Goal: Information Seeking & Learning: Learn about a topic

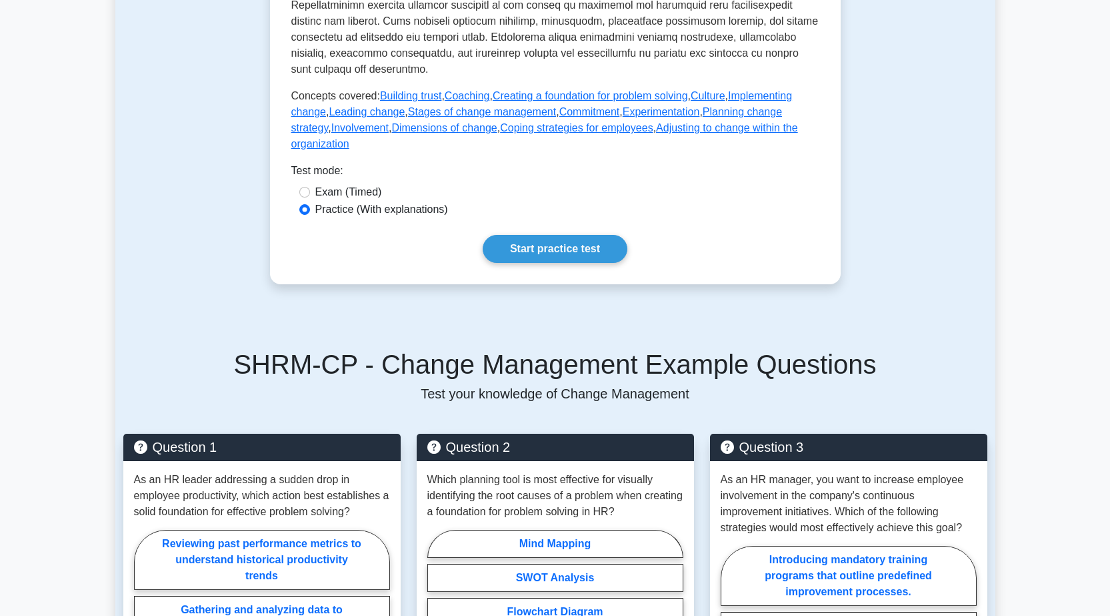
scroll to position [600, 0]
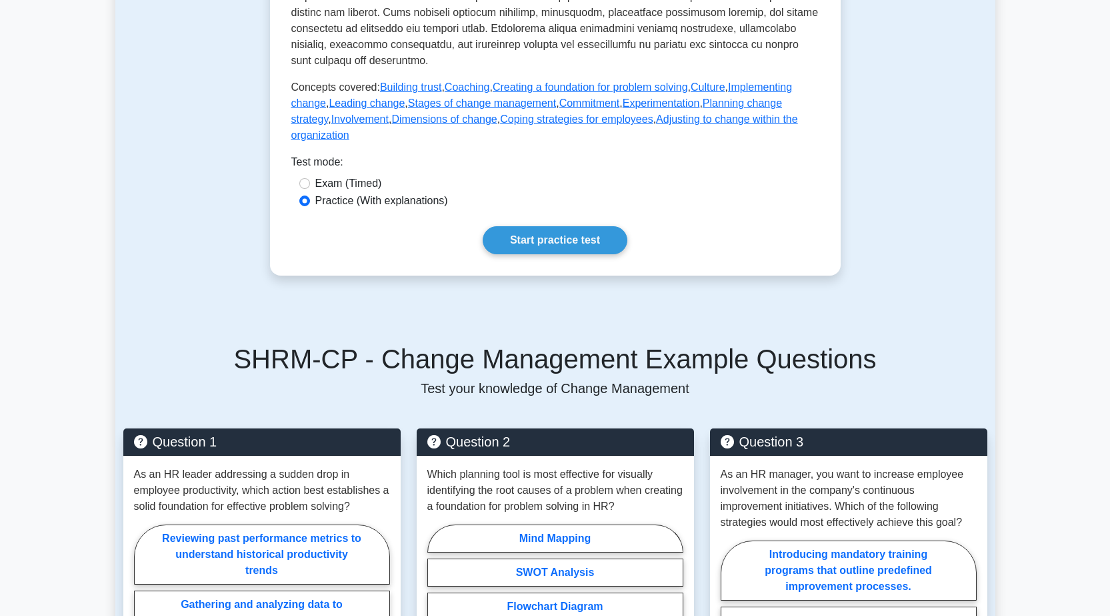
click at [352, 175] on label "Exam (Timed)" at bounding box center [348, 183] width 67 height 16
click at [310, 178] on input "Exam (Timed)" at bounding box center [304, 183] width 11 height 11
radio input "true"
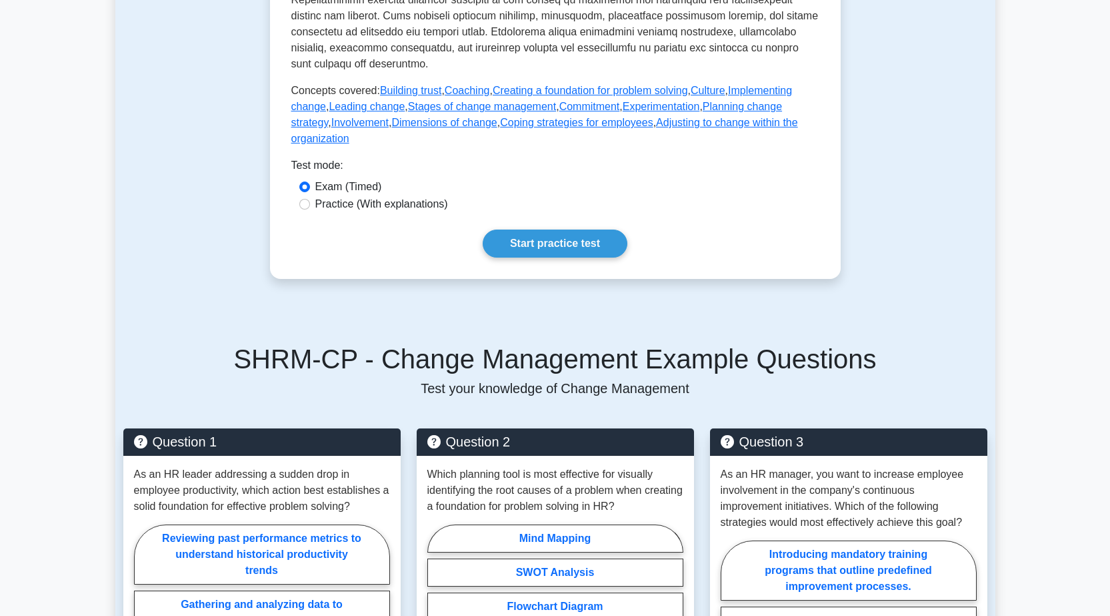
click at [237, 228] on div "Test Flashcards Change Management Strategies for managing organizational change…" at bounding box center [555, 421] width 880 height 1841
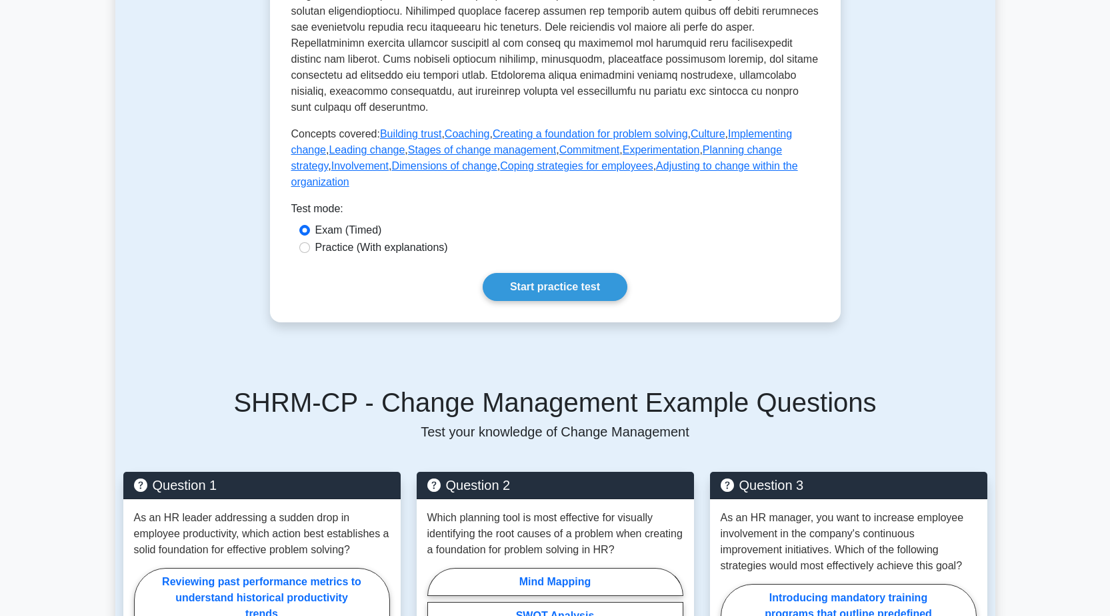
scroll to position [534, 0]
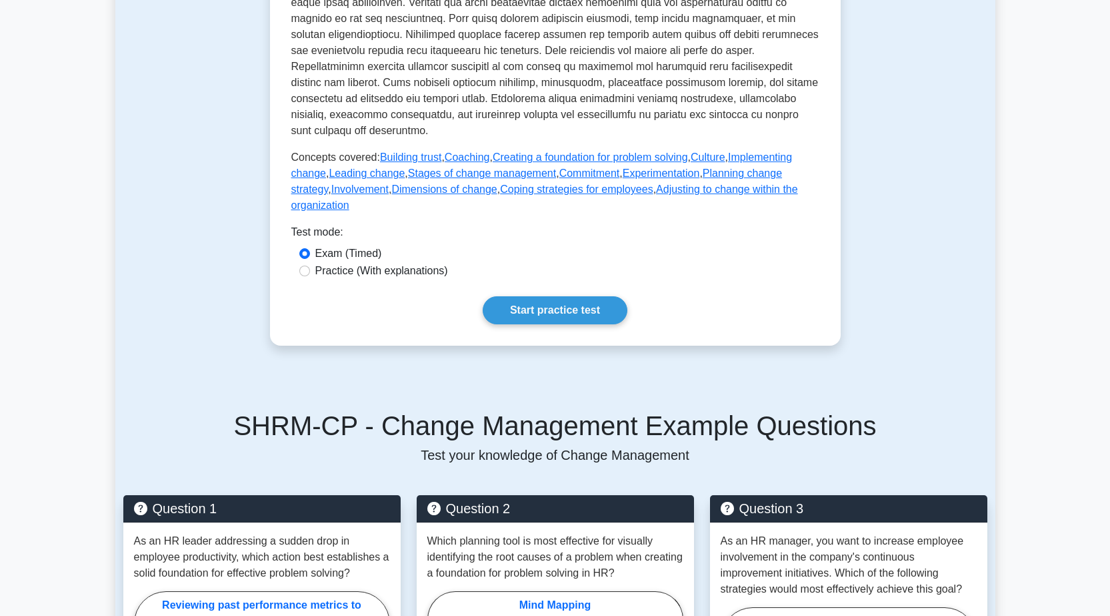
click at [181, 230] on div "Test Flashcards Change Management Strategies for managing organizational change…" at bounding box center [555, 488] width 880 height 1841
click at [184, 280] on div "Test Flashcards Change Management Strategies for managing organizational change…" at bounding box center [555, 488] width 880 height 1841
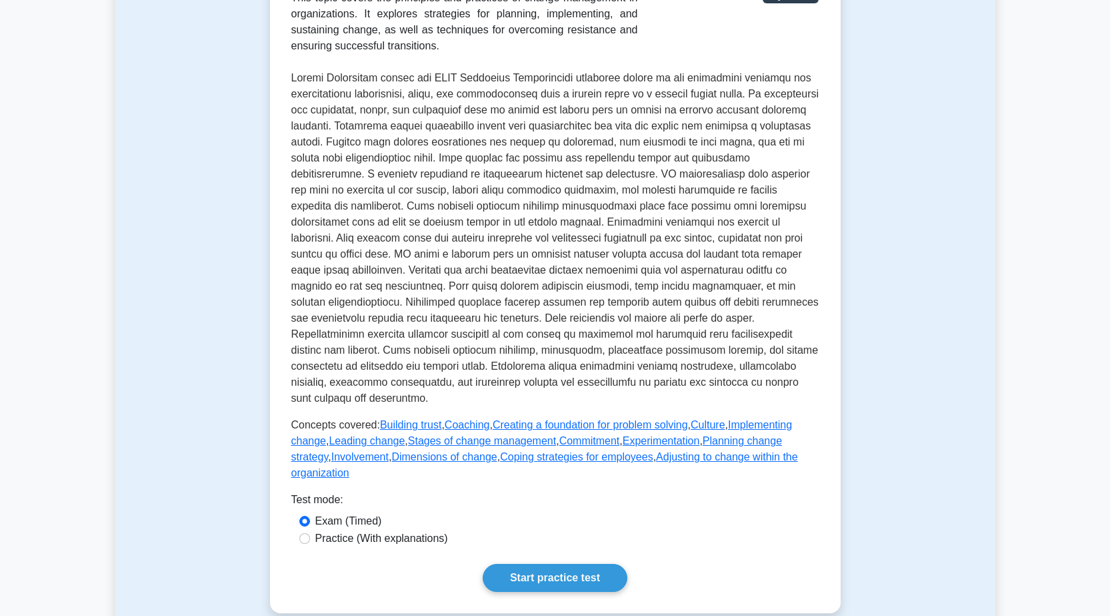
scroll to position [267, 0]
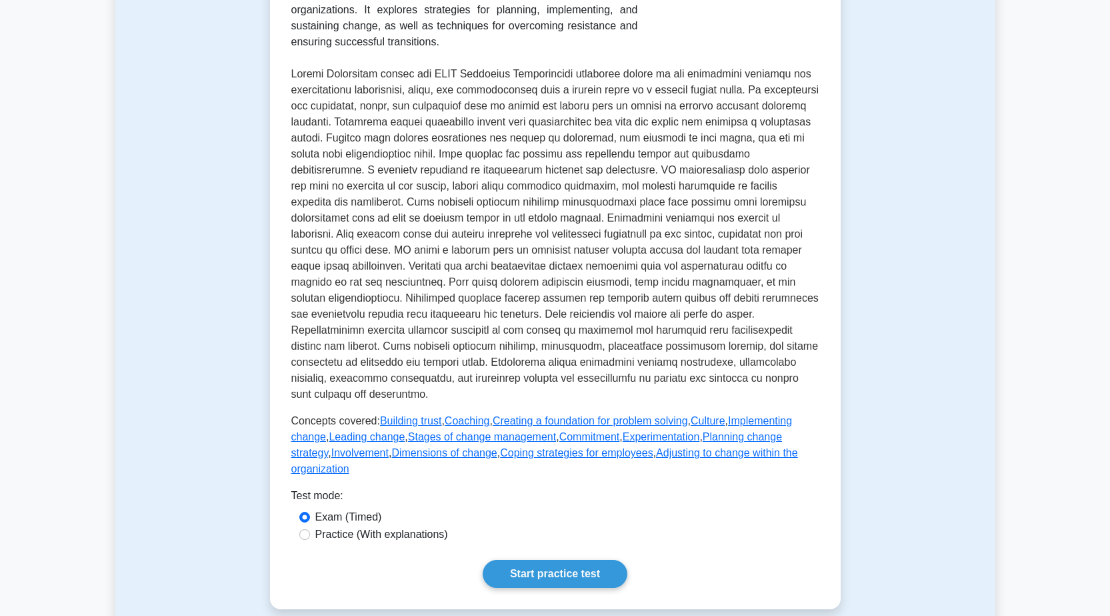
click at [433, 526] on label "Practice (With explanations)" at bounding box center [381, 534] width 133 height 16
click at [310, 529] on input "Practice (With explanations)" at bounding box center [304, 534] width 11 height 11
radio input "true"
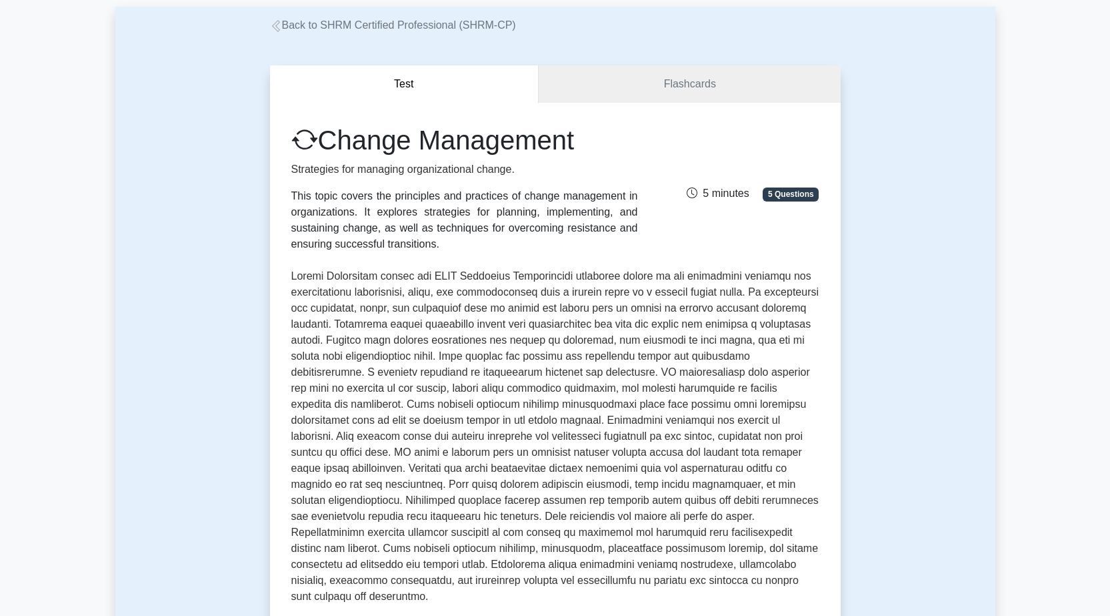
scroll to position [67, 0]
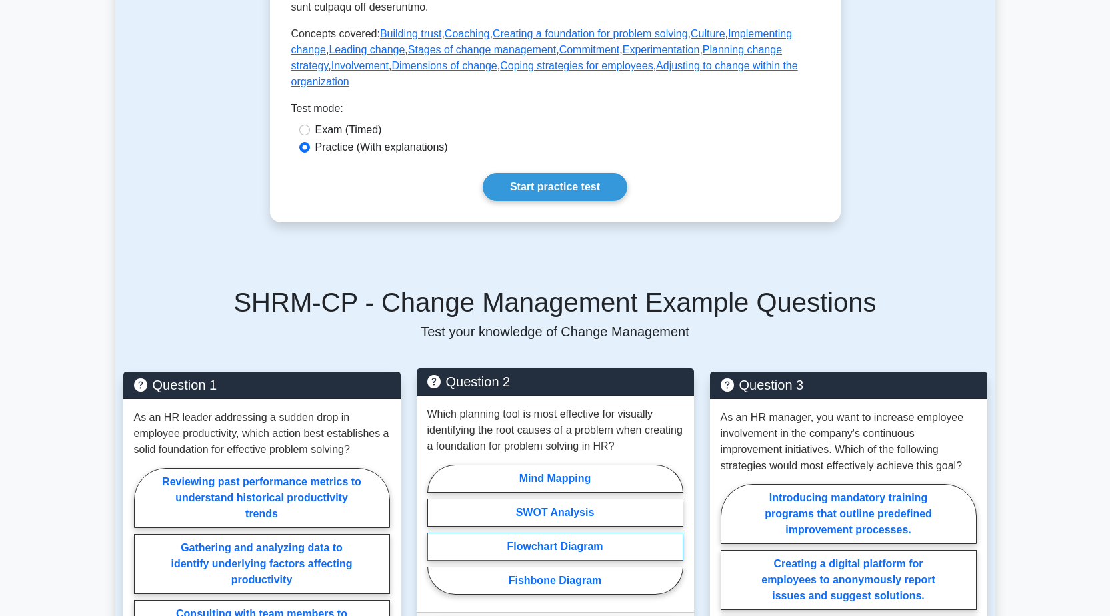
scroll to position [667, 0]
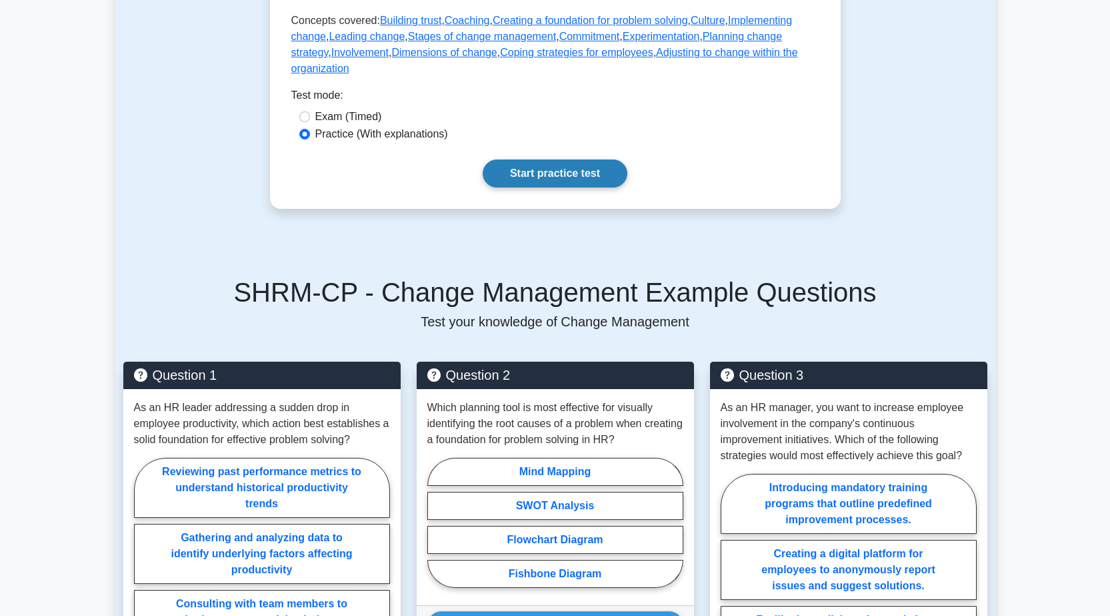
click at [526, 159] on link "Start practice test" at bounding box center [555, 173] width 145 height 28
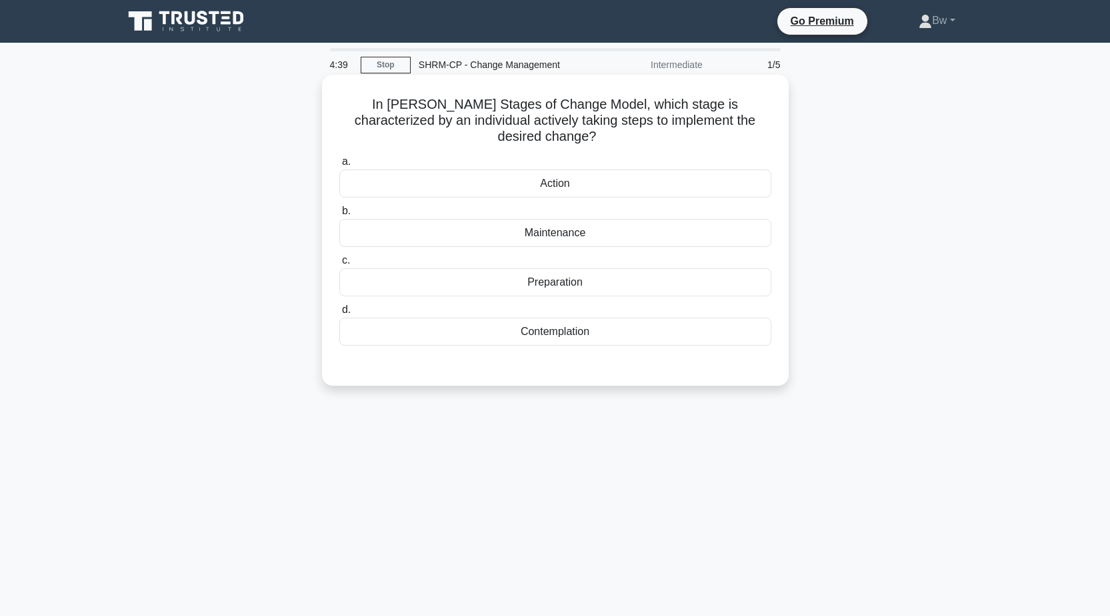
click at [632, 169] on div "Action" at bounding box center [555, 183] width 432 height 28
click at [339, 158] on input "a. Action" at bounding box center [339, 161] width 0 height 9
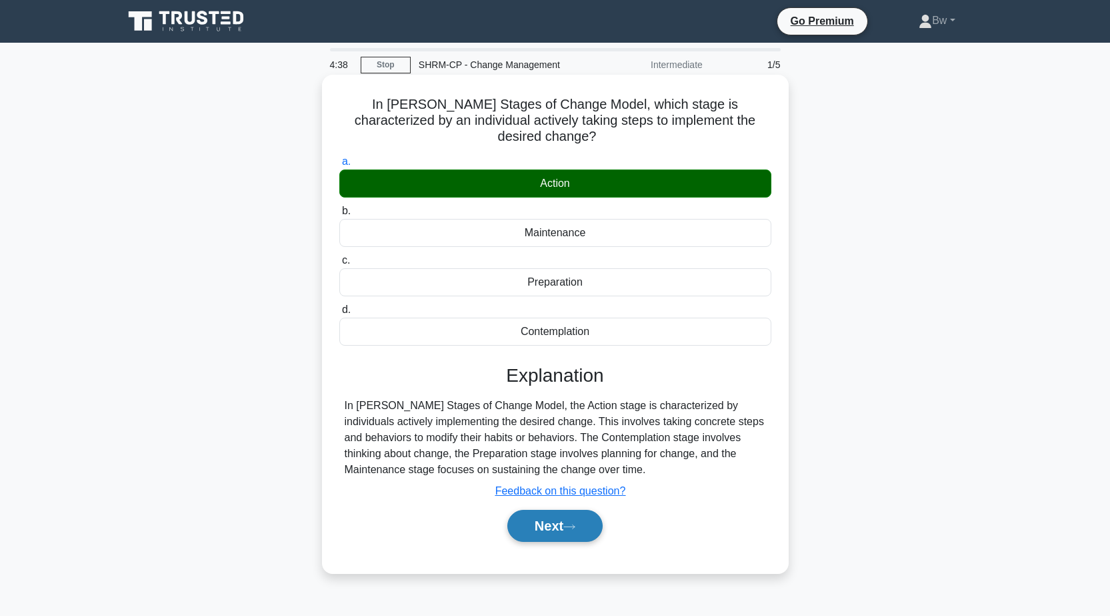
click at [589, 510] on button "Next" at bounding box center [554, 525] width 95 height 32
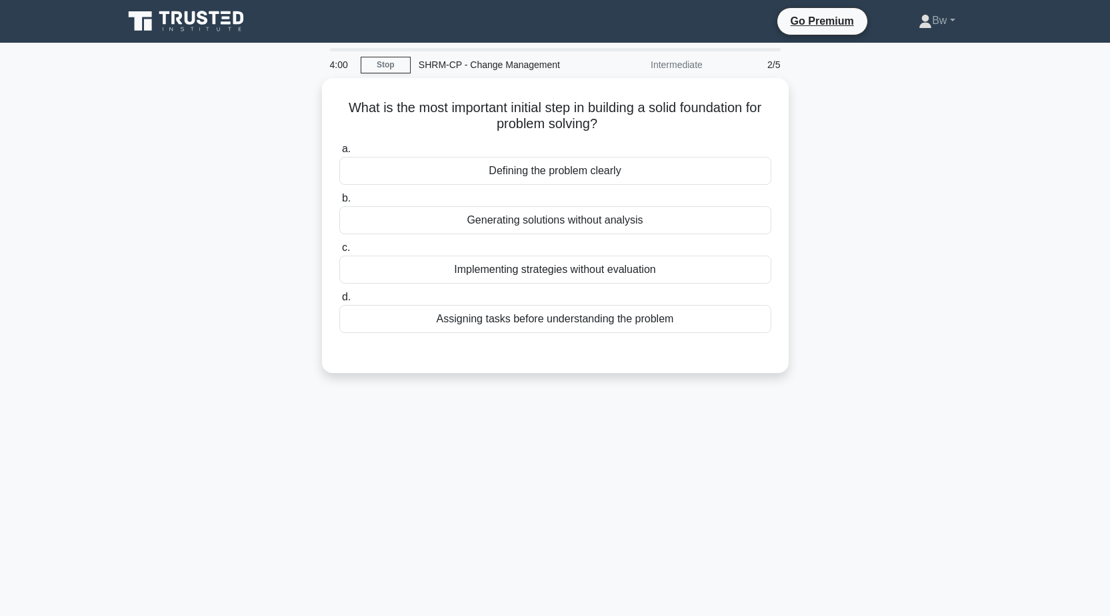
click at [339, 483] on div "4:00 Stop SHRM-CP - Change Management Intermediate 2/5 What is the most importa…" at bounding box center [555, 381] width 880 height 667
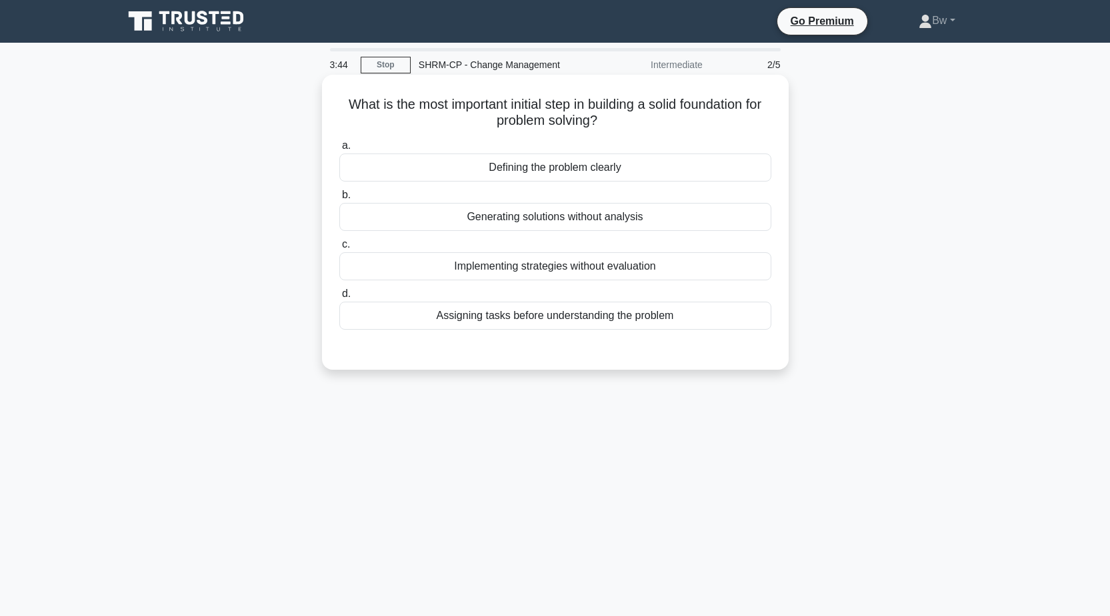
click at [708, 163] on div "Defining the problem clearly" at bounding box center [555, 167] width 432 height 28
click at [339, 150] on input "a. Defining the problem clearly" at bounding box center [339, 145] width 0 height 9
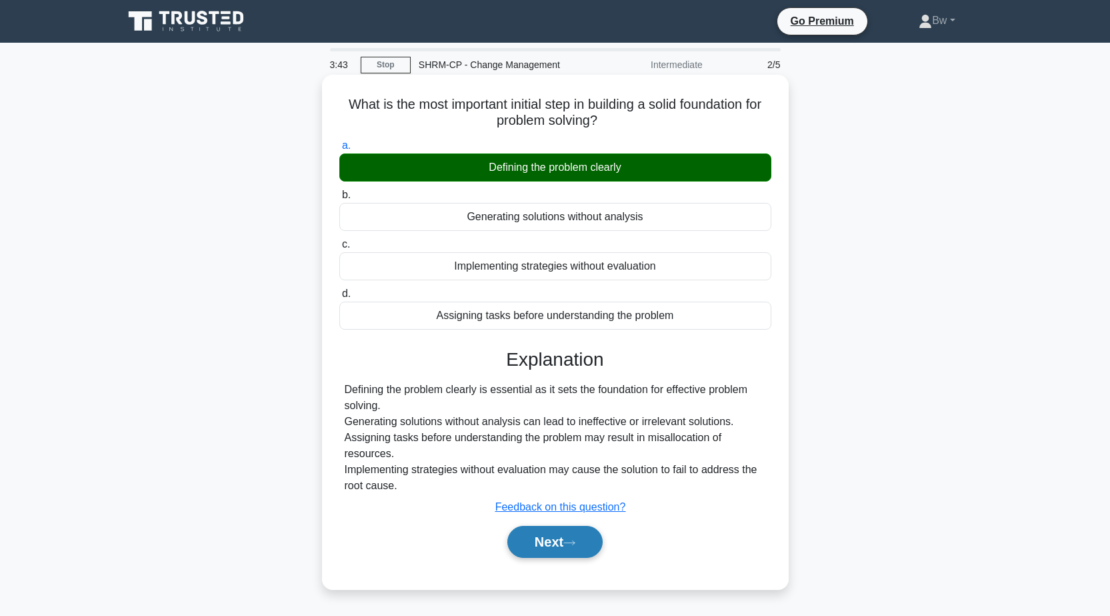
click at [560, 540] on button "Next" at bounding box center [554, 542] width 95 height 32
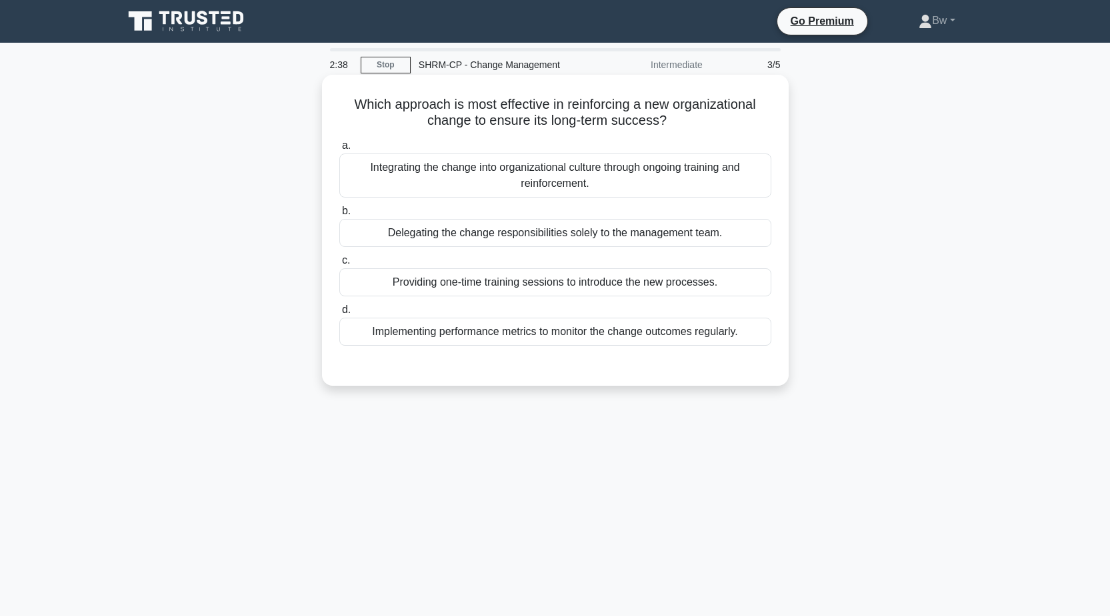
click at [614, 189] on div "Integrating the change into organizational culture through ongoing training and…" at bounding box center [555, 175] width 432 height 44
click at [339, 150] on input "a. Integrating the change into organizational culture through ongoing training …" at bounding box center [339, 145] width 0 height 9
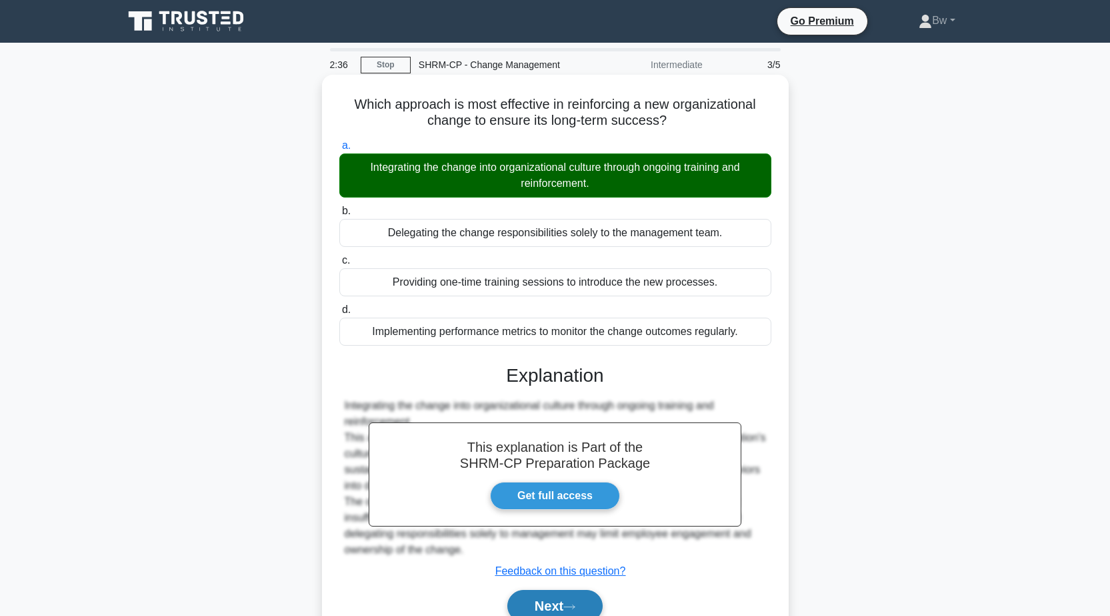
click at [576, 602] on button "Next" at bounding box center [554, 606] width 95 height 32
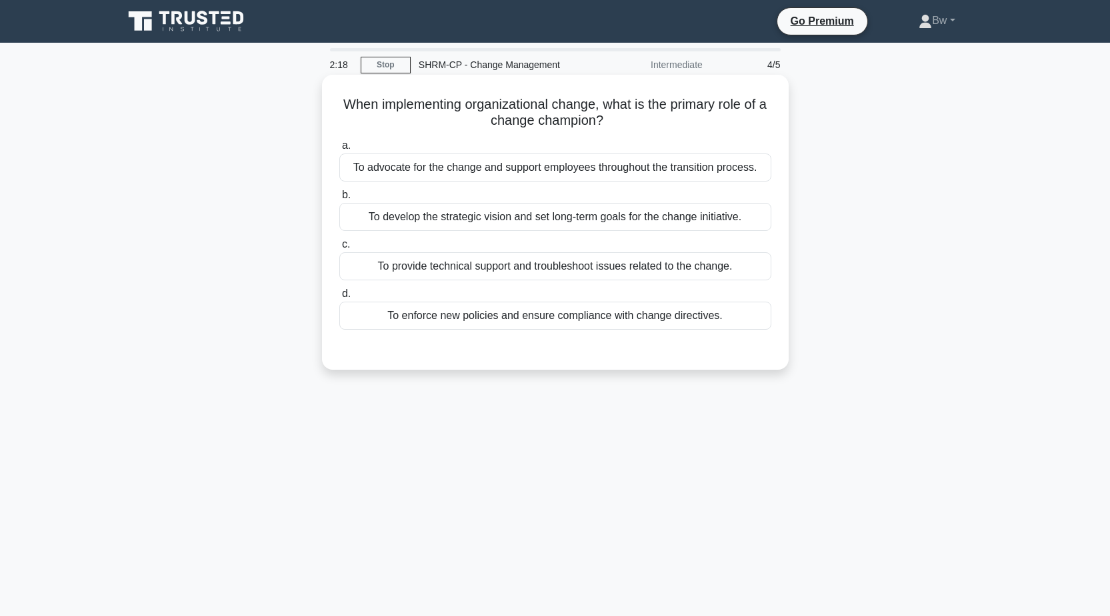
click at [347, 171] on div "To advocate for the change and support employees throughout the transition proc…" at bounding box center [555, 167] width 432 height 28
click at [339, 150] on input "a. To advocate for the change and support employees throughout the transition p…" at bounding box center [339, 145] width 0 height 9
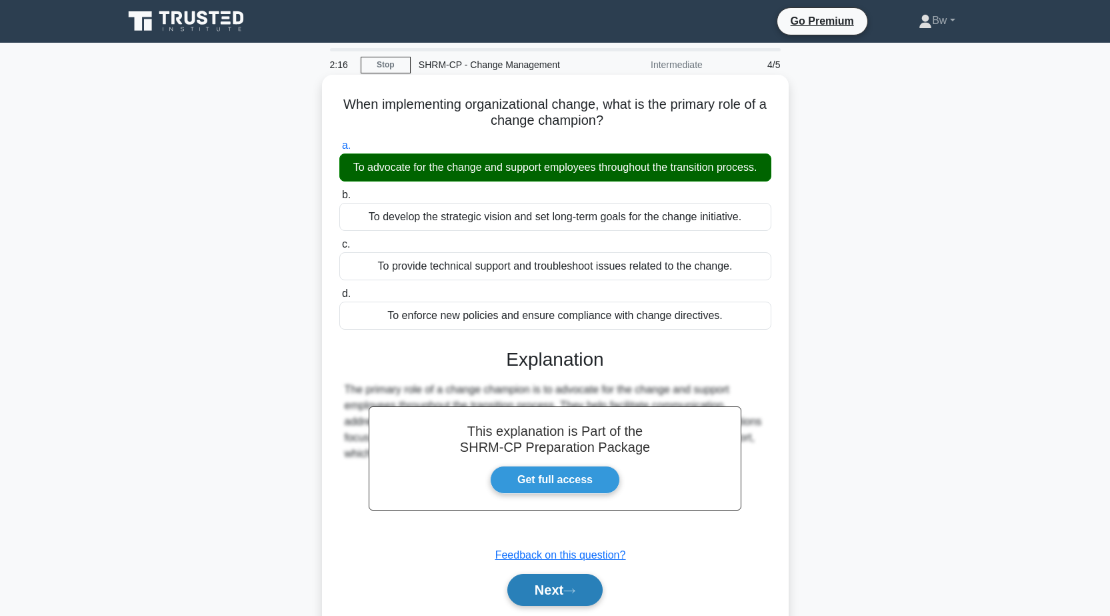
drag, startPoint x: 572, startPoint y: 593, endPoint x: 568, endPoint y: 586, distance: 8.4
click at [573, 592] on icon at bounding box center [570, 590] width 12 height 7
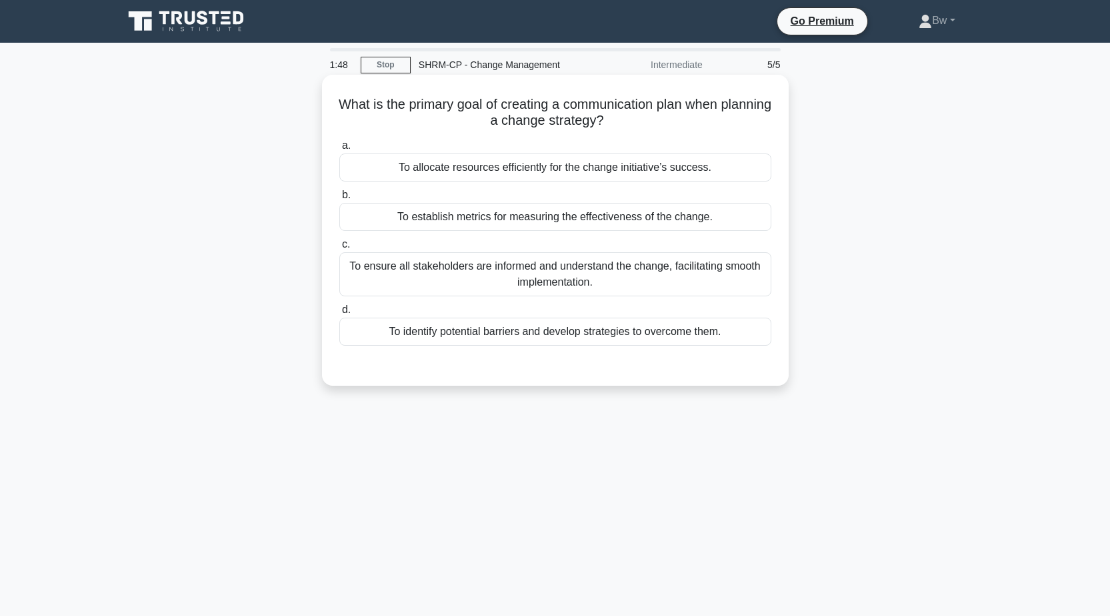
click at [635, 290] on div "To ensure all stakeholders are informed and understand the change, facilitating…" at bounding box center [555, 274] width 432 height 44
click at [339, 249] on input "c. To ensure all stakeholders are informed and understand the change, facilitat…" at bounding box center [339, 244] width 0 height 9
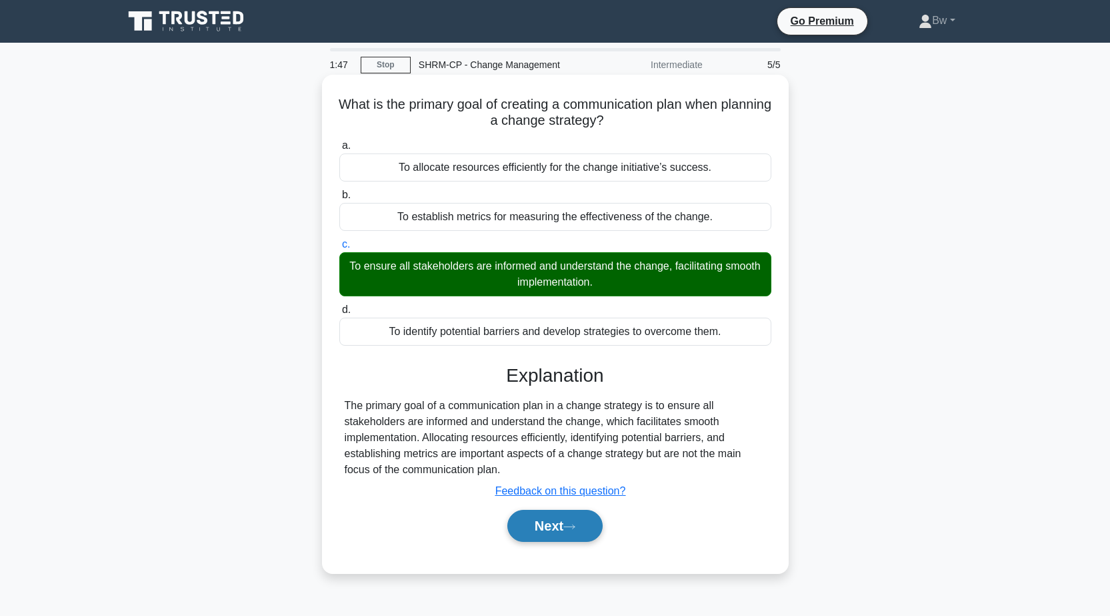
click at [575, 533] on button "Next" at bounding box center [554, 525] width 95 height 32
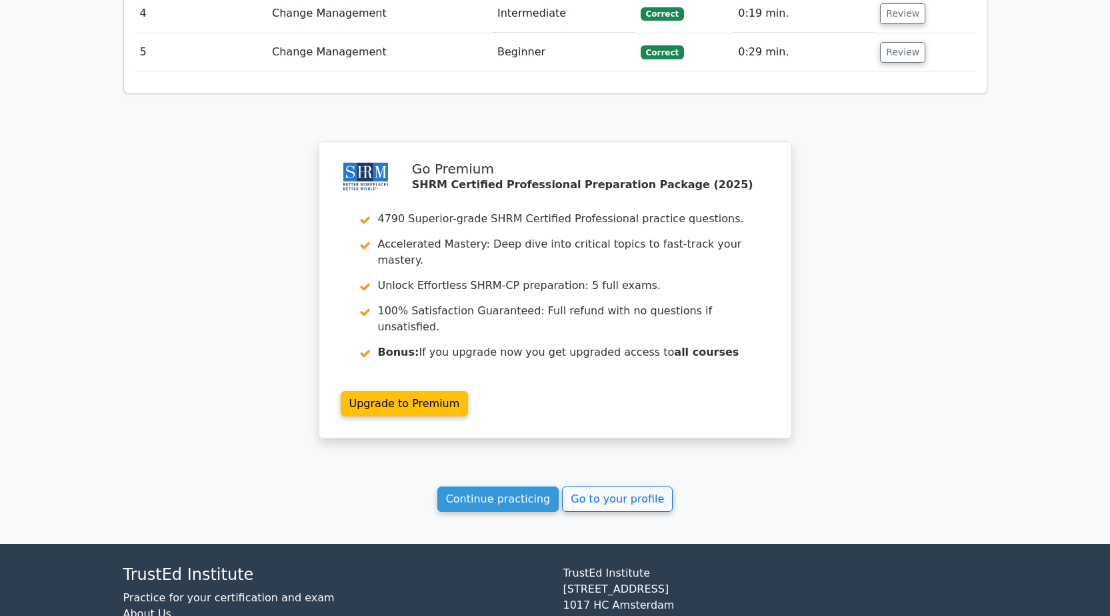
scroll to position [1609, 0]
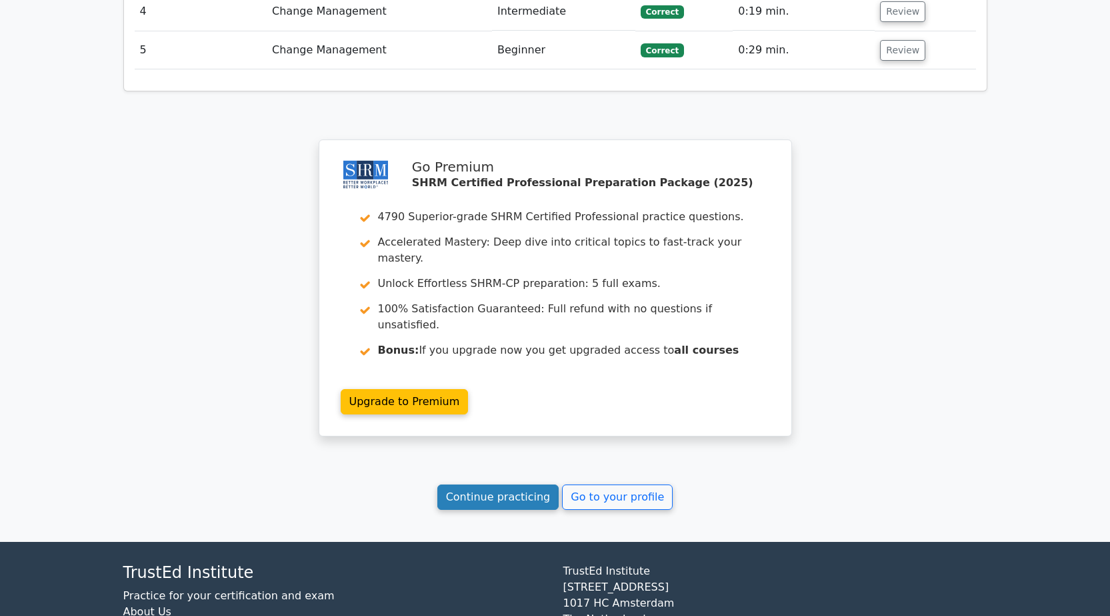
click at [541, 484] on link "Continue practicing" at bounding box center [498, 496] width 122 height 25
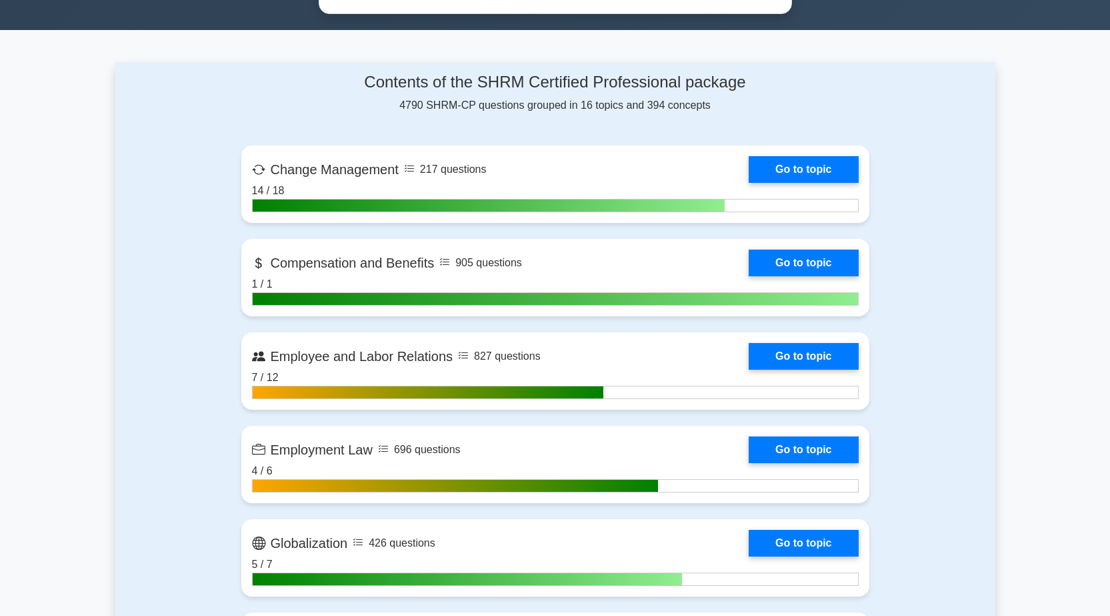
scroll to position [800, 0]
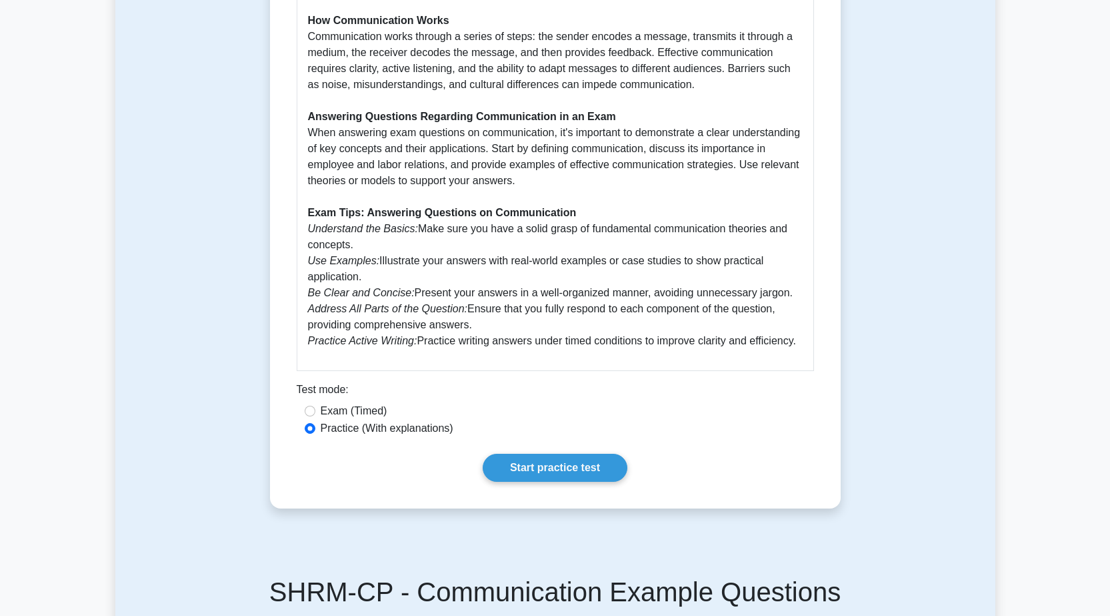
scroll to position [934, 0]
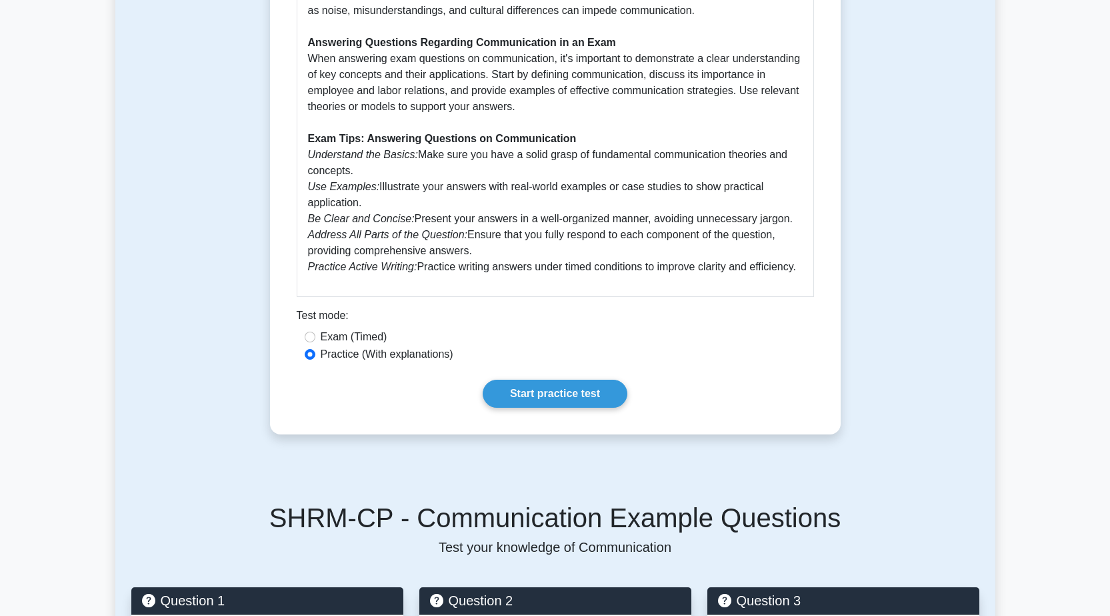
click at [363, 329] on label "Exam (Timed)" at bounding box center [354, 337] width 67 height 16
click at [315, 331] on input "Exam (Timed)" at bounding box center [310, 336] width 11 height 11
radio input "true"
click at [424, 346] on label "Practice (With explanations)" at bounding box center [387, 354] width 133 height 16
click at [315, 349] on input "Practice (With explanations)" at bounding box center [310, 354] width 11 height 11
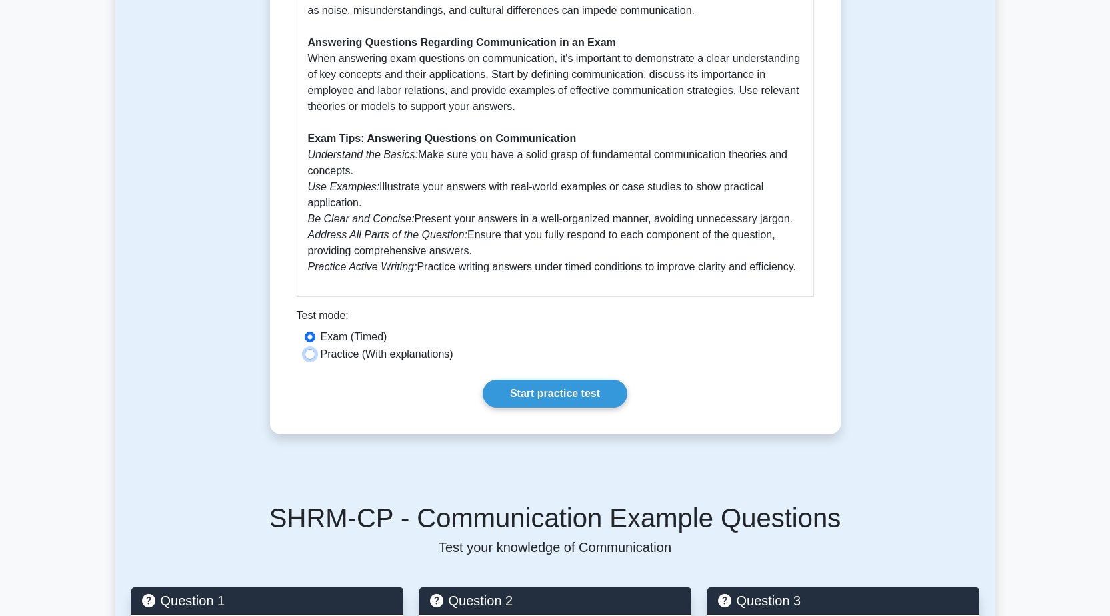
radio input "true"
click at [501, 379] on link "Start practice test" at bounding box center [555, 393] width 145 height 28
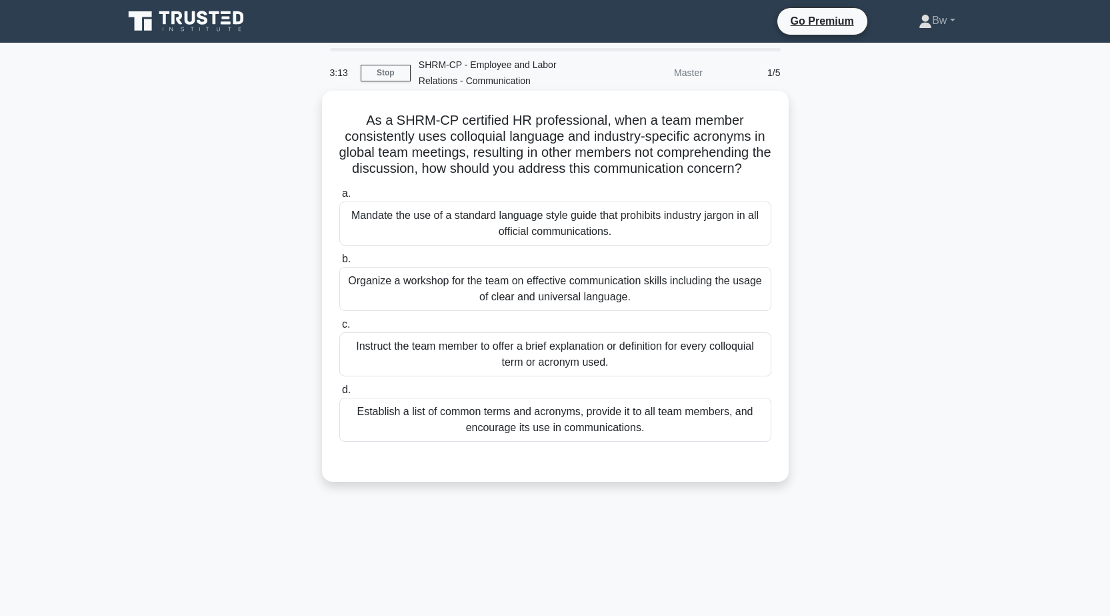
click at [696, 441] on div "Establish a list of common terms and acronyms, provide it to all team members, …" at bounding box center [555, 419] width 432 height 44
click at [339, 394] on input "d. Establish a list of common terms and acronyms, provide it to all team member…" at bounding box center [339, 389] width 0 height 9
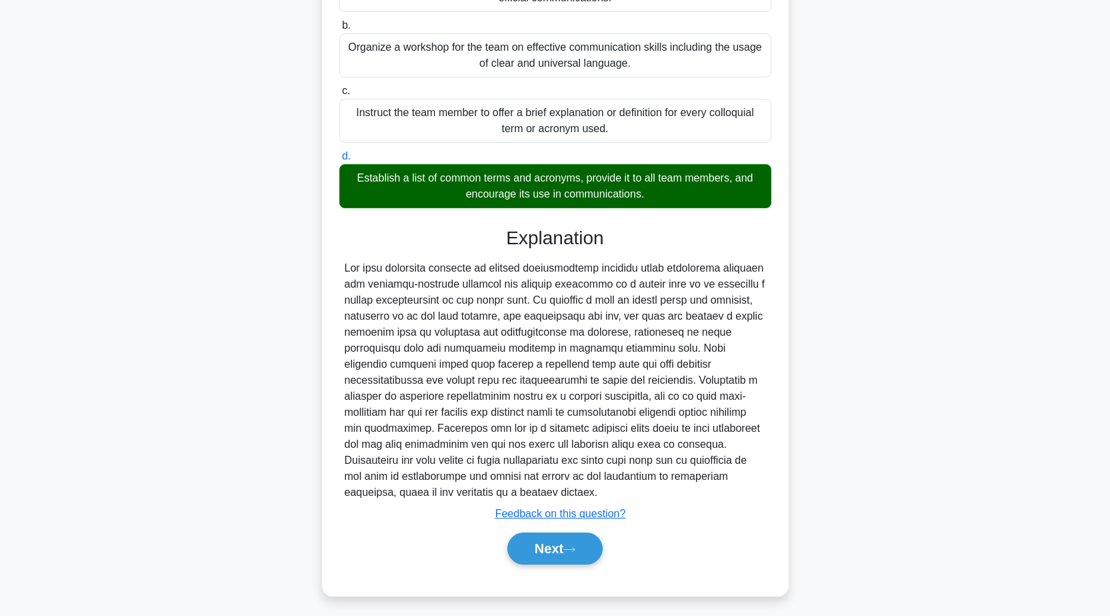
scroll to position [255, 0]
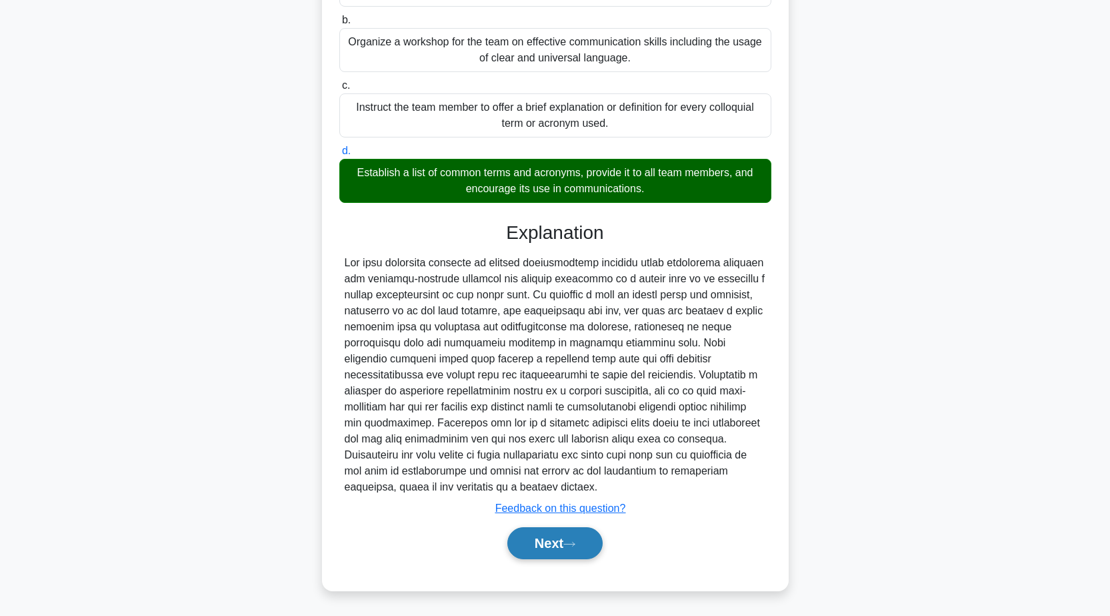
click at [583, 544] on button "Next" at bounding box center [554, 543] width 95 height 32
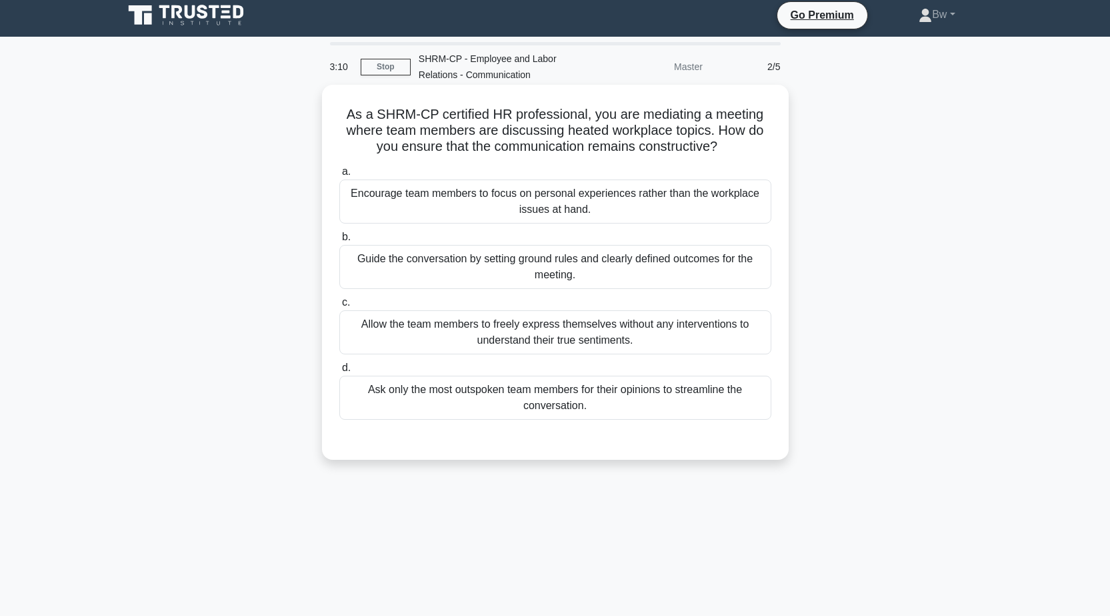
scroll to position [0, 0]
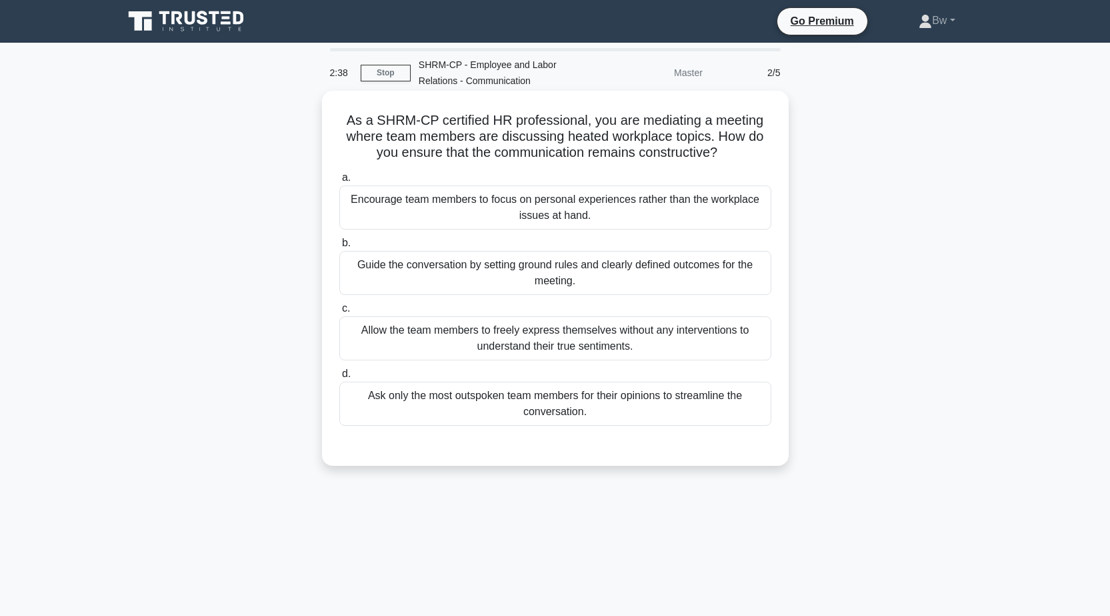
click at [642, 291] on div "Guide the conversation by setting ground rules and clearly defined outcomes for…" at bounding box center [555, 273] width 432 height 44
click at [339, 247] on input "b. Guide the conversation by setting ground rules and clearly defined outcomes …" at bounding box center [339, 243] width 0 height 9
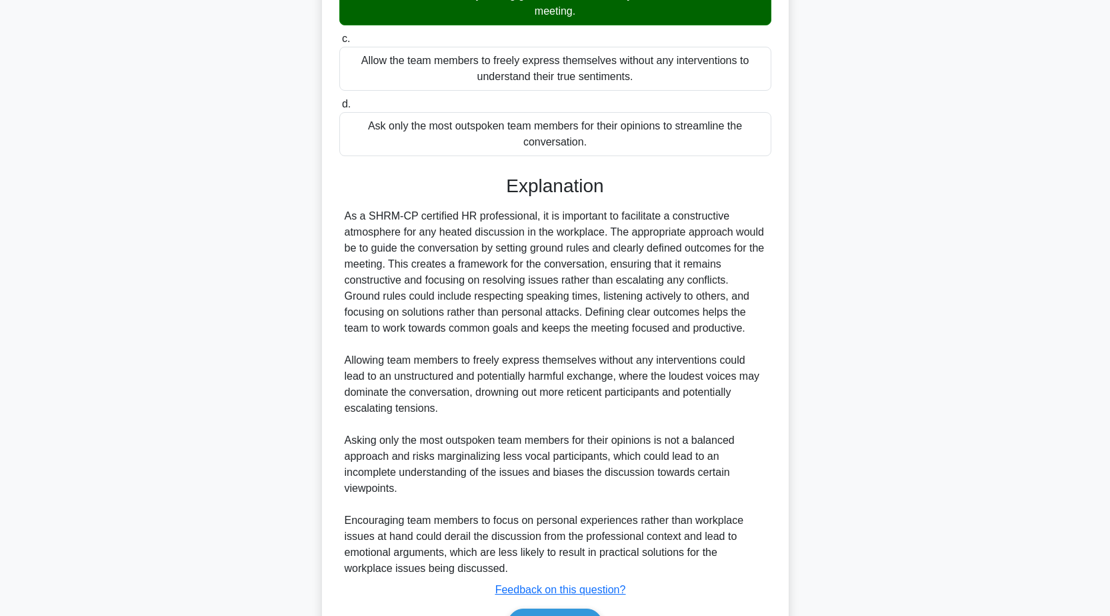
scroll to position [351, 0]
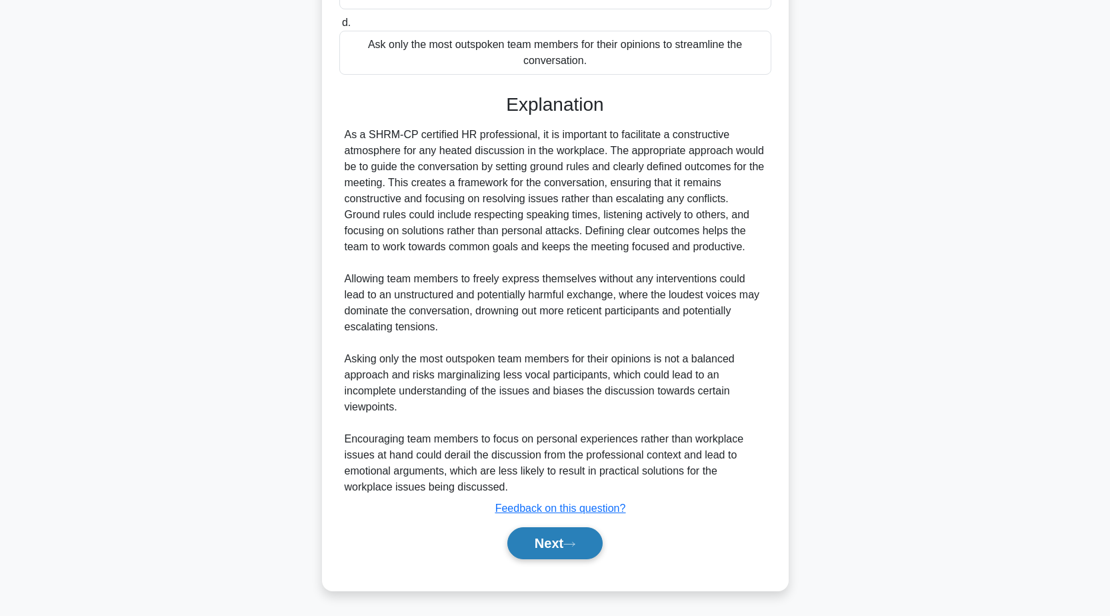
click at [583, 547] on button "Next" at bounding box center [554, 543] width 95 height 32
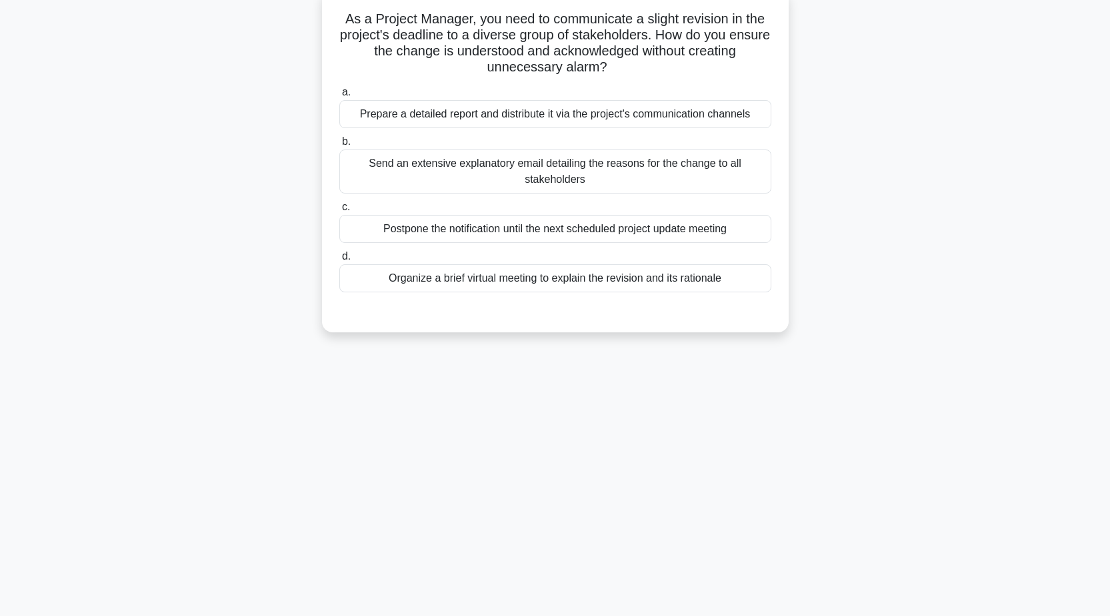
scroll to position [105, 0]
click at [367, 338] on div "As a Project Manager, you need to communicate a slight revision in the project'…" at bounding box center [555, 168] width 880 height 359
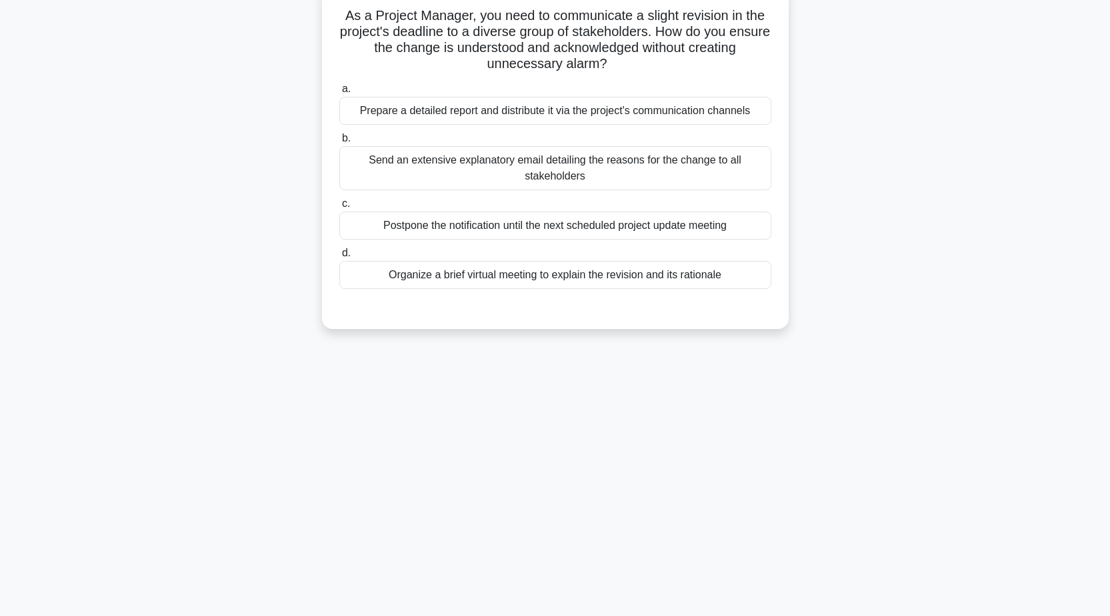
click at [642, 109] on div "Prepare a detailed report and distribute it via the project's communication cha…" at bounding box center [555, 111] width 432 height 28
click at [339, 93] on input "a. Prepare a detailed report and distribute it via the project's communication …" at bounding box center [339, 89] width 0 height 9
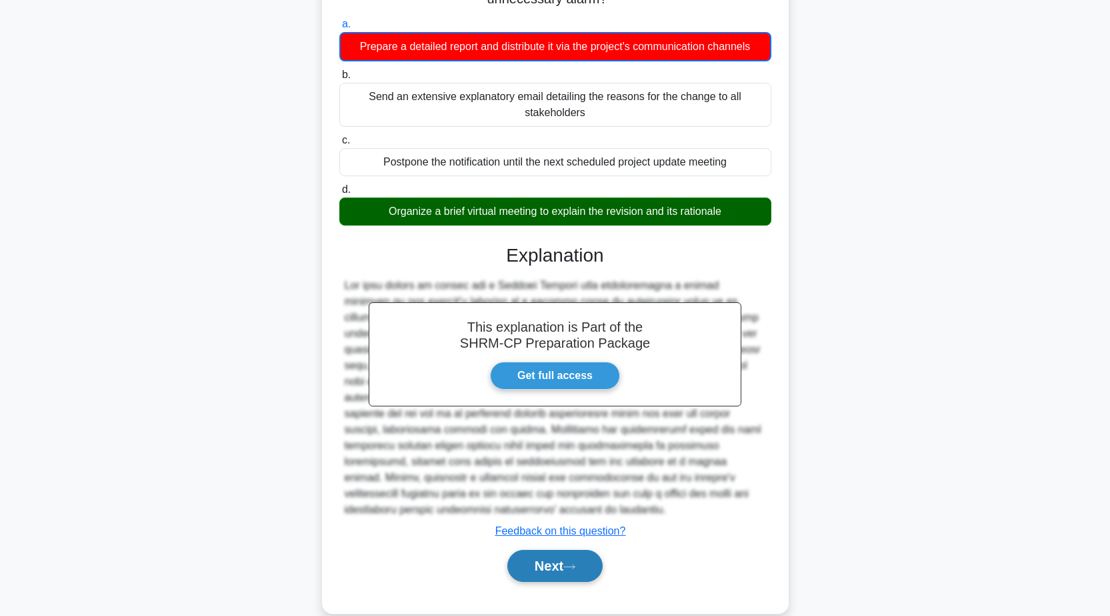
scroll to position [193, 0]
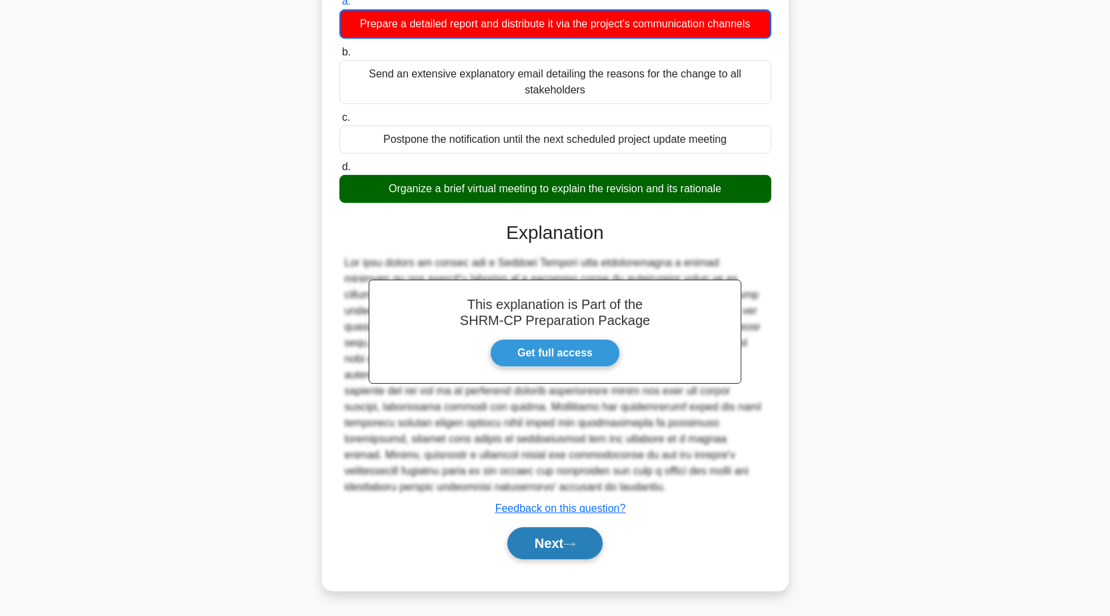
click at [558, 533] on button "Next" at bounding box center [554, 543] width 95 height 32
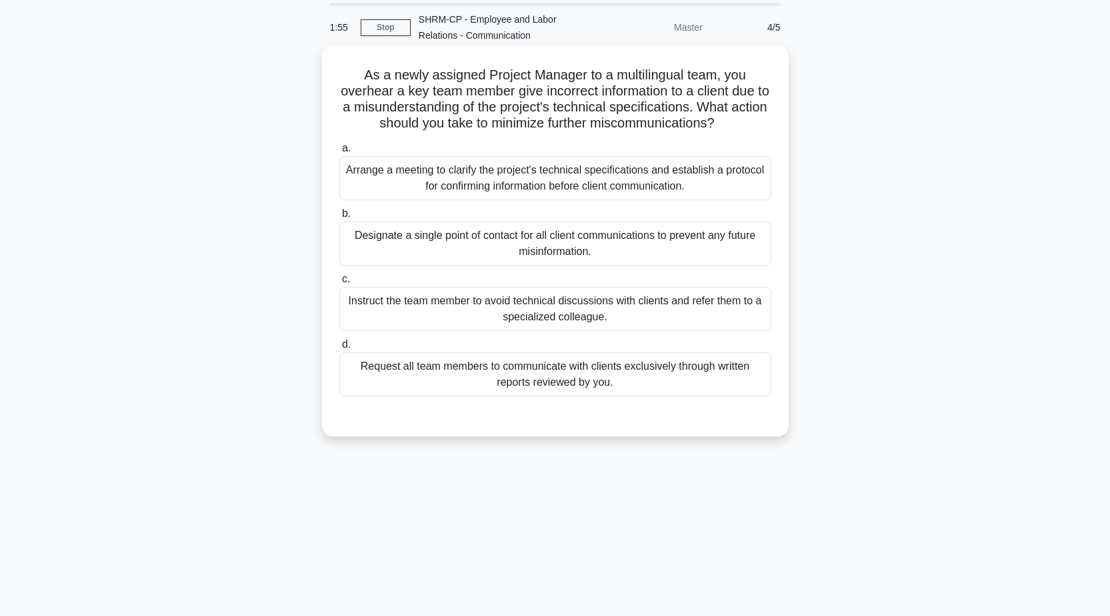
scroll to position [105, 0]
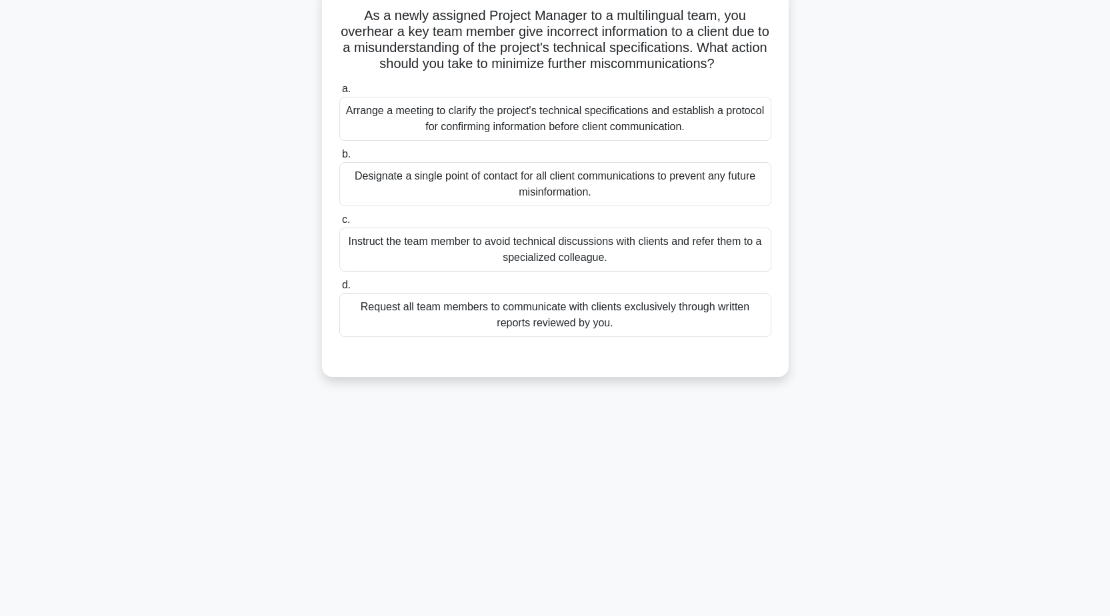
click at [733, 121] on div "Arrange a meeting to clarify the project's technical specifications and establi…" at bounding box center [555, 119] width 432 height 44
click at [339, 93] on input "a. Arrange a meeting to clarify the project's technical specifications and esta…" at bounding box center [339, 89] width 0 height 9
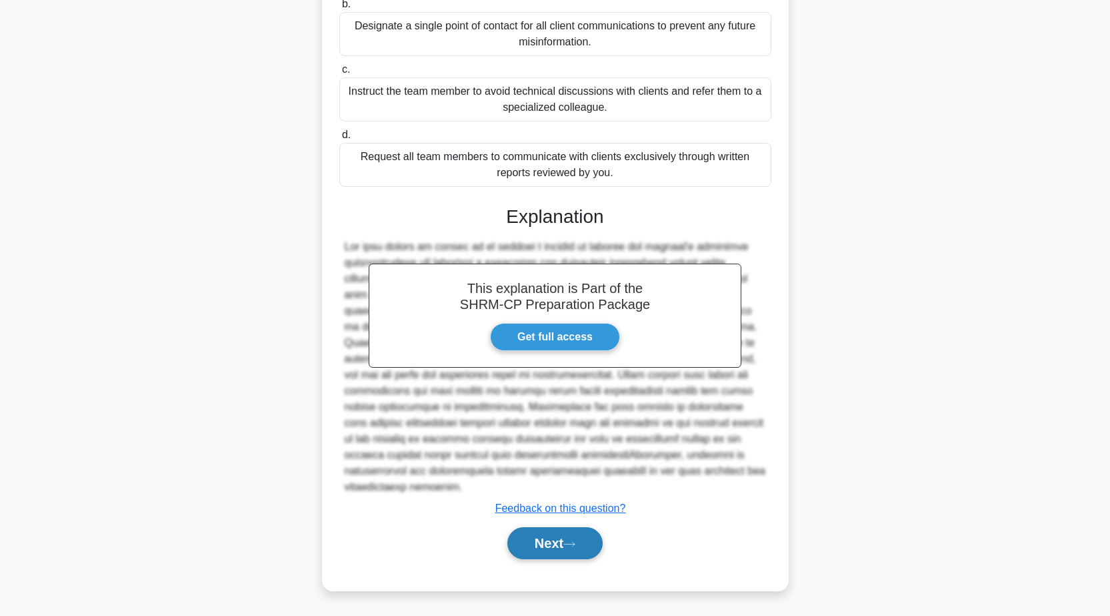
click at [553, 546] on button "Next" at bounding box center [554, 543] width 95 height 32
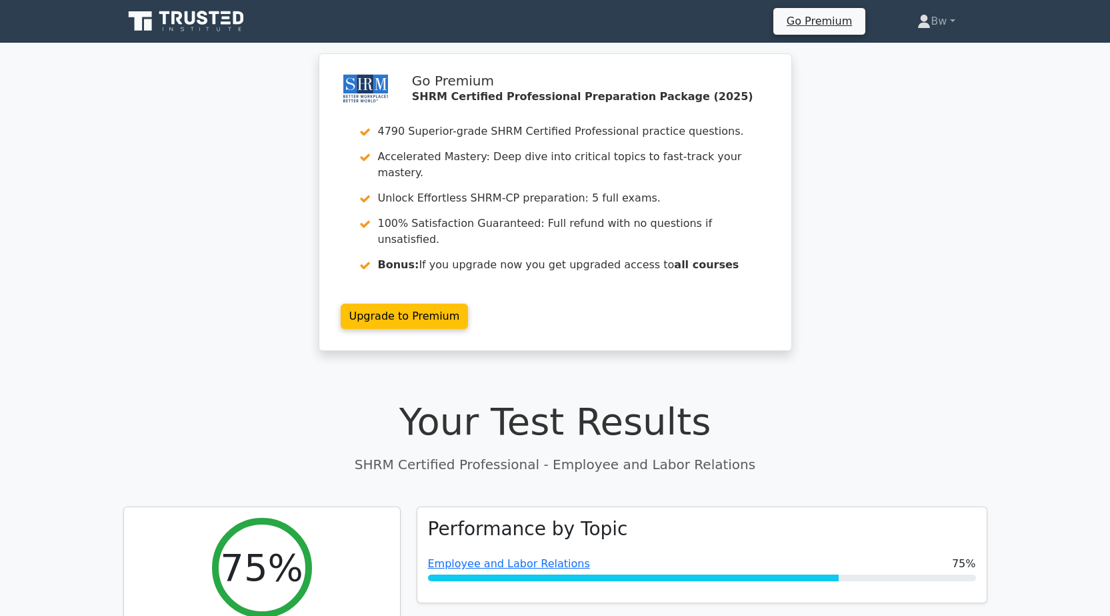
click at [1017, 121] on div "Go Premium SHRM Certified Professional Preparation Package (2025) 4790 Superior…" at bounding box center [555, 209] width 1110 height 313
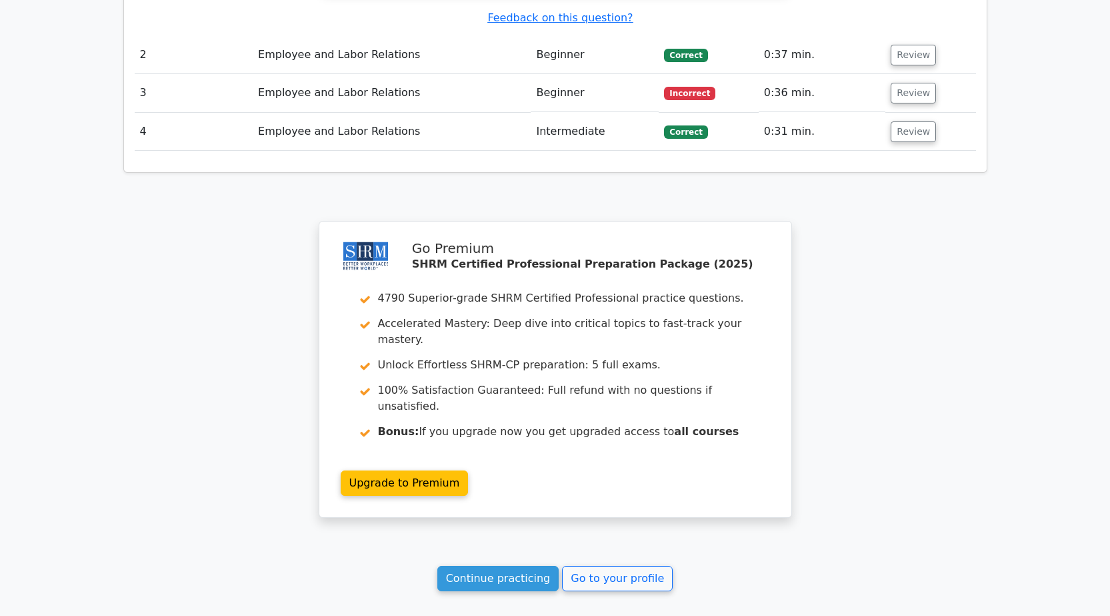
scroll to position [1797, 0]
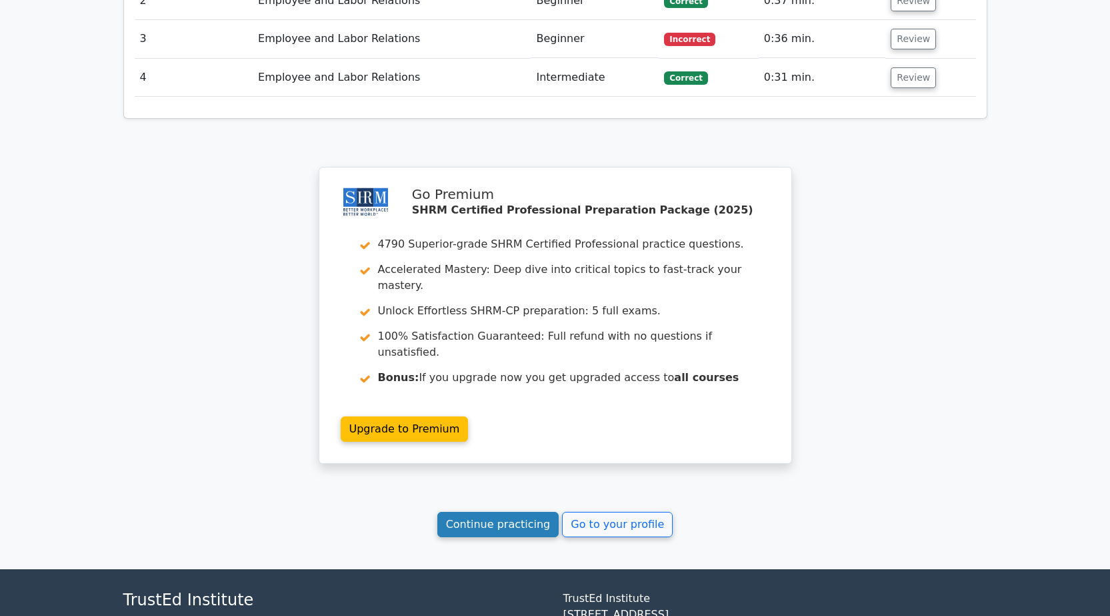
click at [534, 511] on link "Continue practicing" at bounding box center [498, 523] width 122 height 25
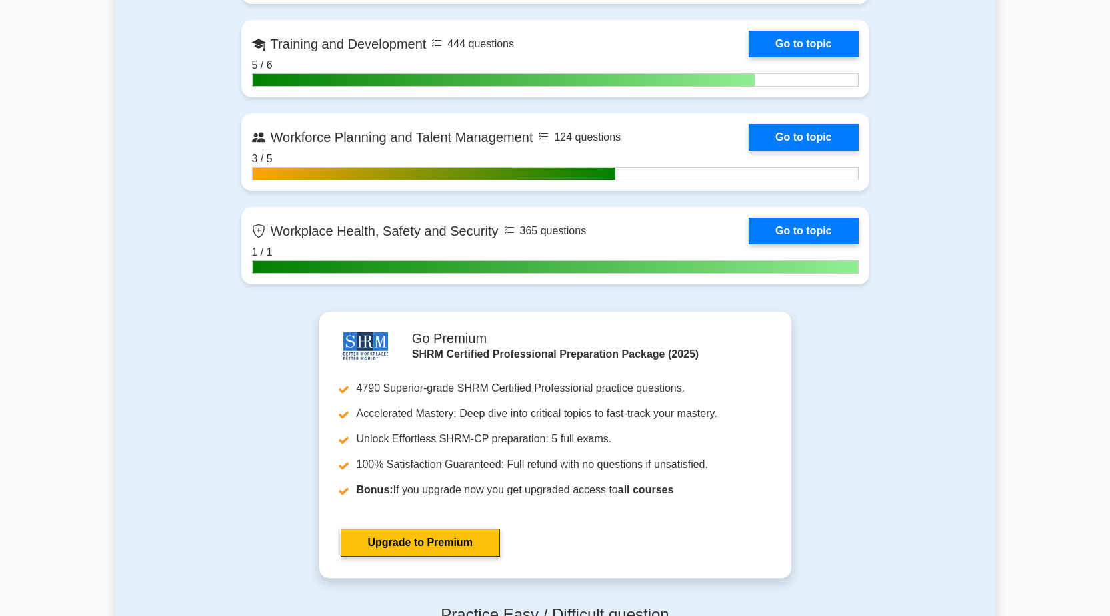
scroll to position [2134, 0]
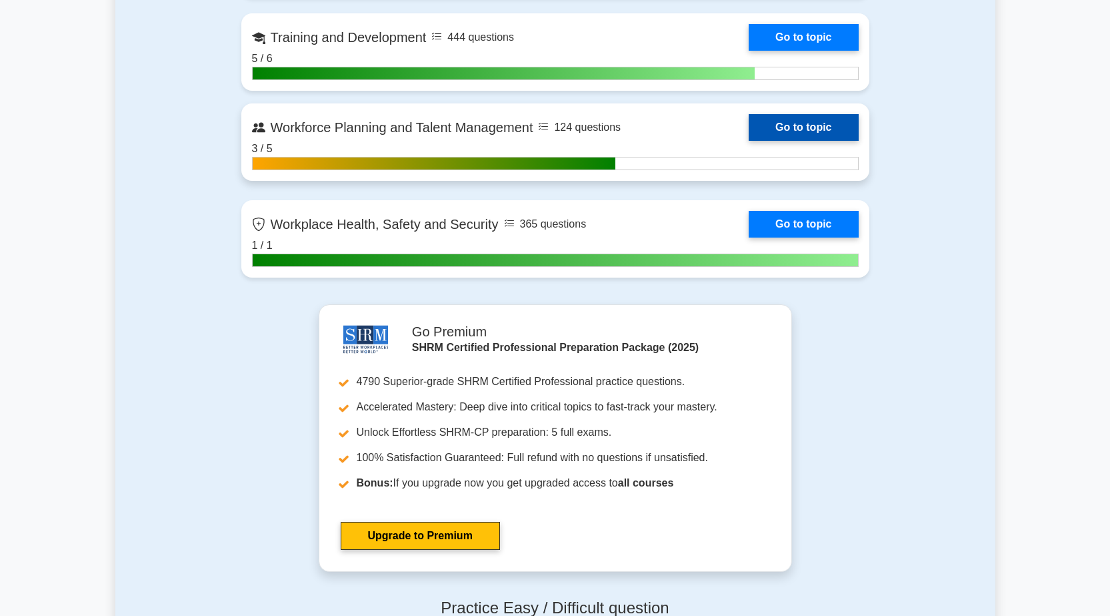
click at [799, 131] on link "Go to topic" at bounding box center [803, 127] width 109 height 27
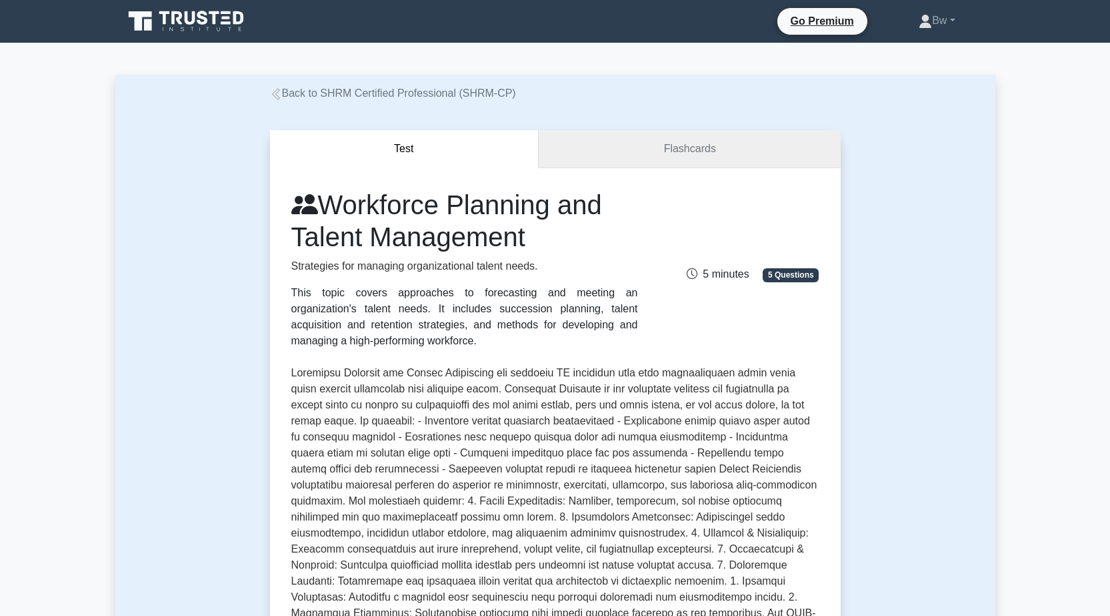
click at [706, 145] on link "Flashcards" at bounding box center [689, 149] width 301 height 38
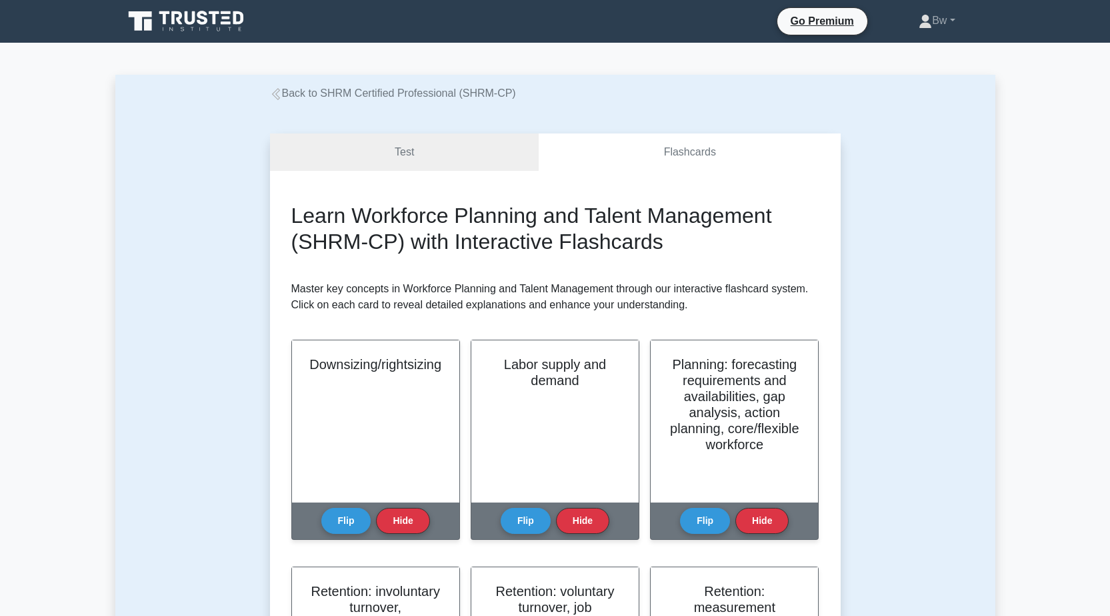
click at [212, 405] on div "Test Flashcards Learn Workforce Planning and Talent Management (SHRM-CP) with I…" at bounding box center [555, 587] width 880 height 972
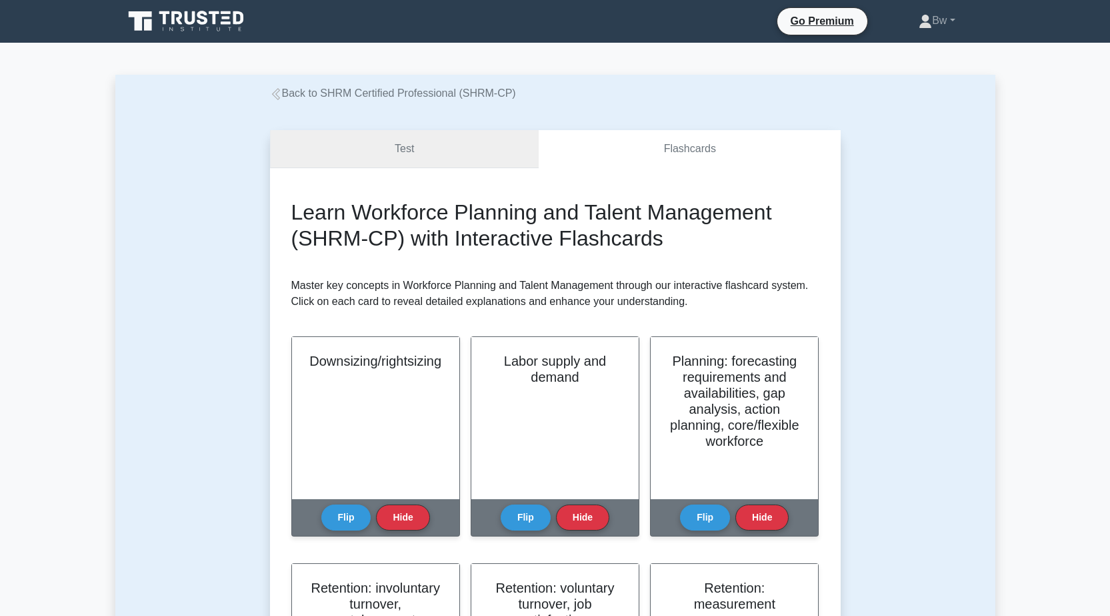
click at [489, 157] on link "Test" at bounding box center [404, 149] width 269 height 38
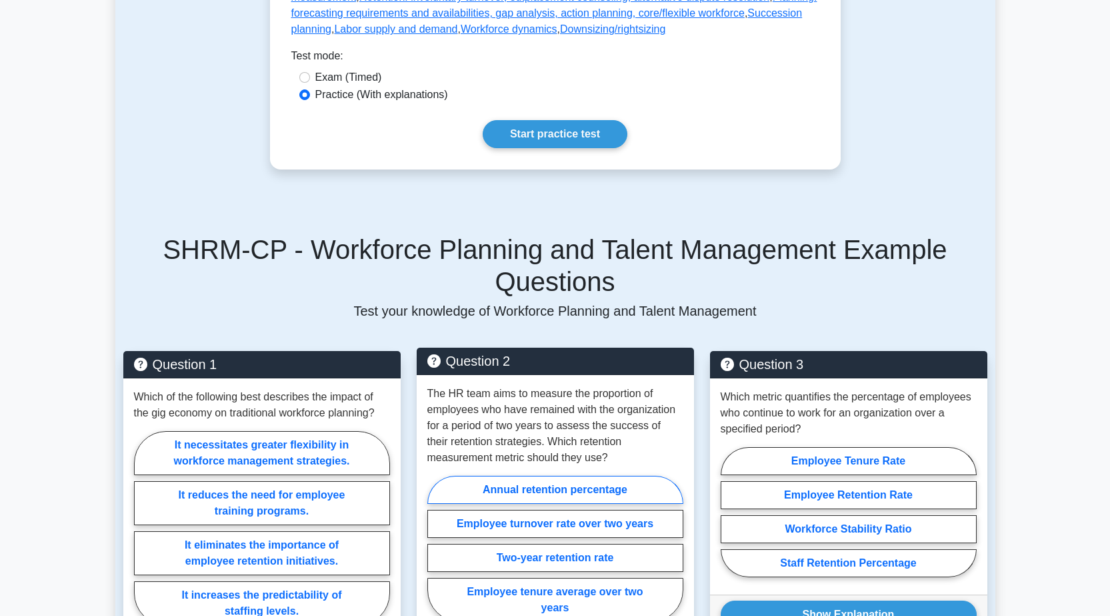
scroll to position [867, 0]
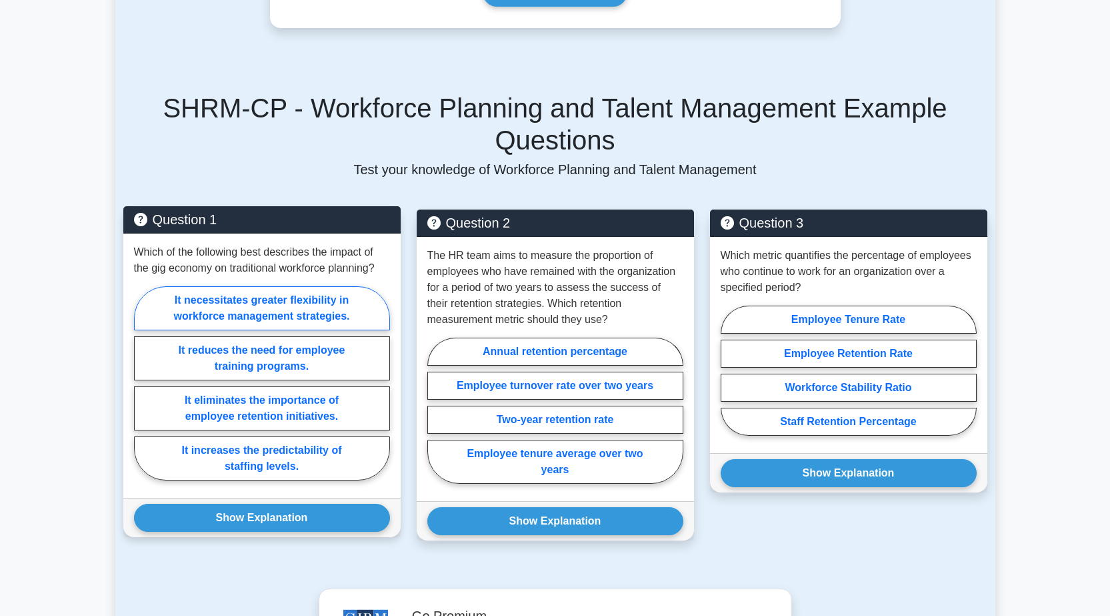
drag, startPoint x: 210, startPoint y: 268, endPoint x: 203, endPoint y: 263, distance: 8.7
click at [205, 286] on label "It necessitates greater flexibility in workforce management strategies." at bounding box center [262, 308] width 256 height 44
click at [143, 383] on input "It necessitates greater flexibility in workforce management strategies." at bounding box center [138, 387] width 9 height 9
radio input "true"
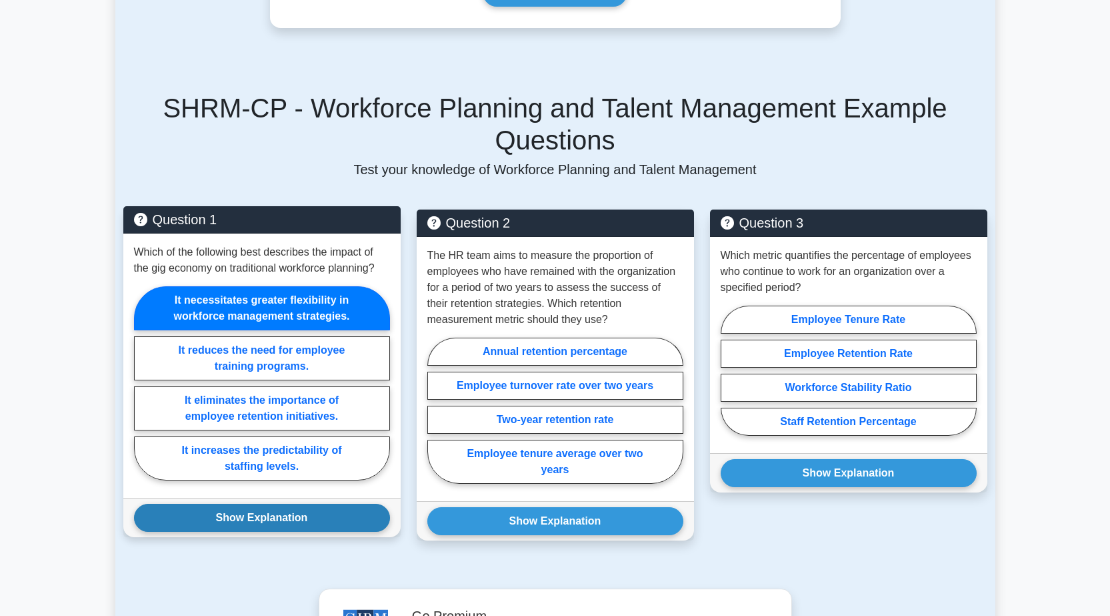
click at [271, 503] on button "Show Explanation" at bounding box center [262, 517] width 256 height 28
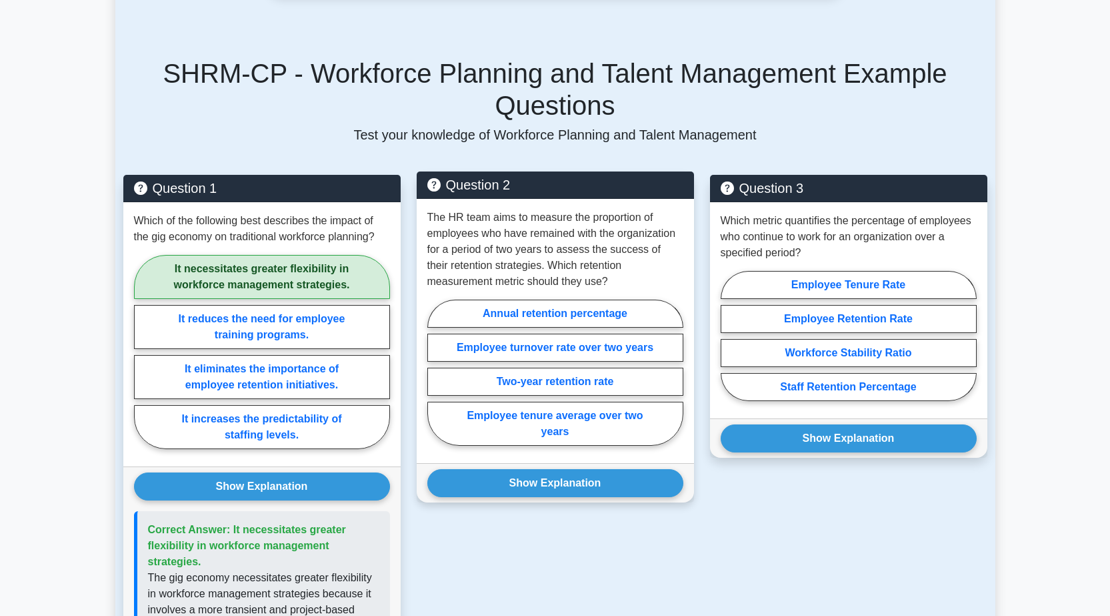
scroll to position [934, 0]
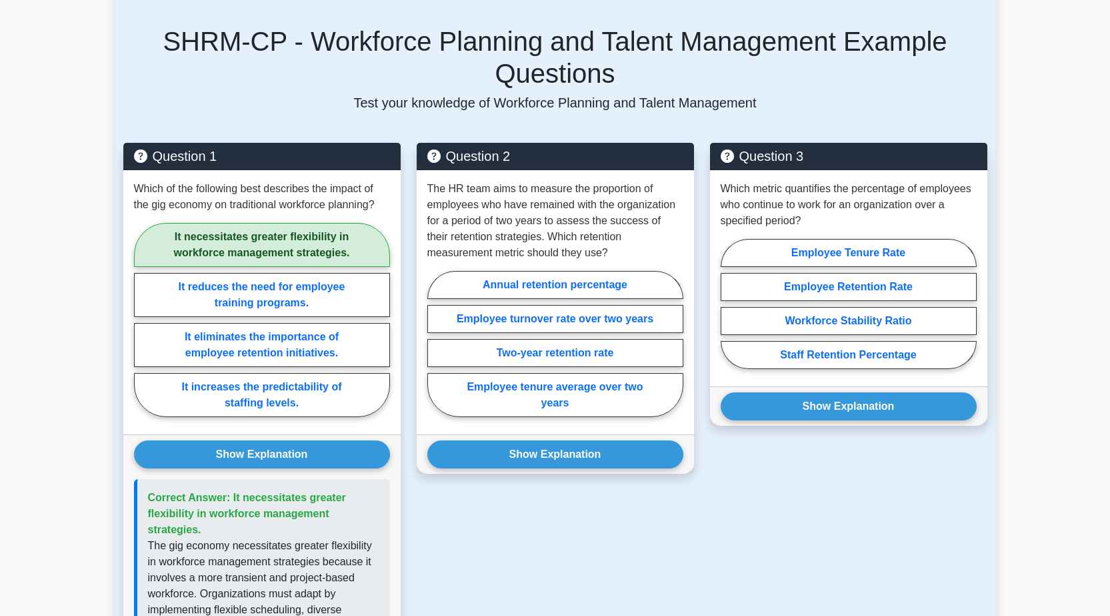
click at [769, 505] on div "Question 3 Which metric quantifies the percentage of employees who continue to …" at bounding box center [848, 476] width 293 height 667
click at [437, 510] on div "Question 2 The HR team aims to measure the proportion of employees who have rem…" at bounding box center [555, 476] width 293 height 667
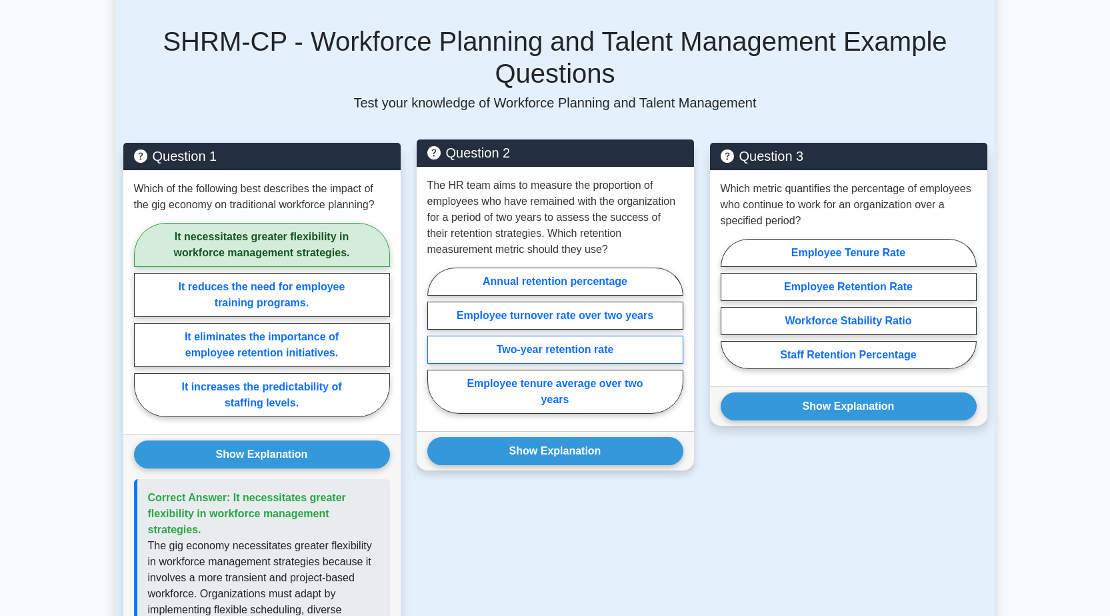
click at [627, 335] on label "Two-year retention rate" at bounding box center [555, 349] width 256 height 28
click at [436, 340] on input "Two-year retention rate" at bounding box center [431, 344] width 9 height 9
radio input "true"
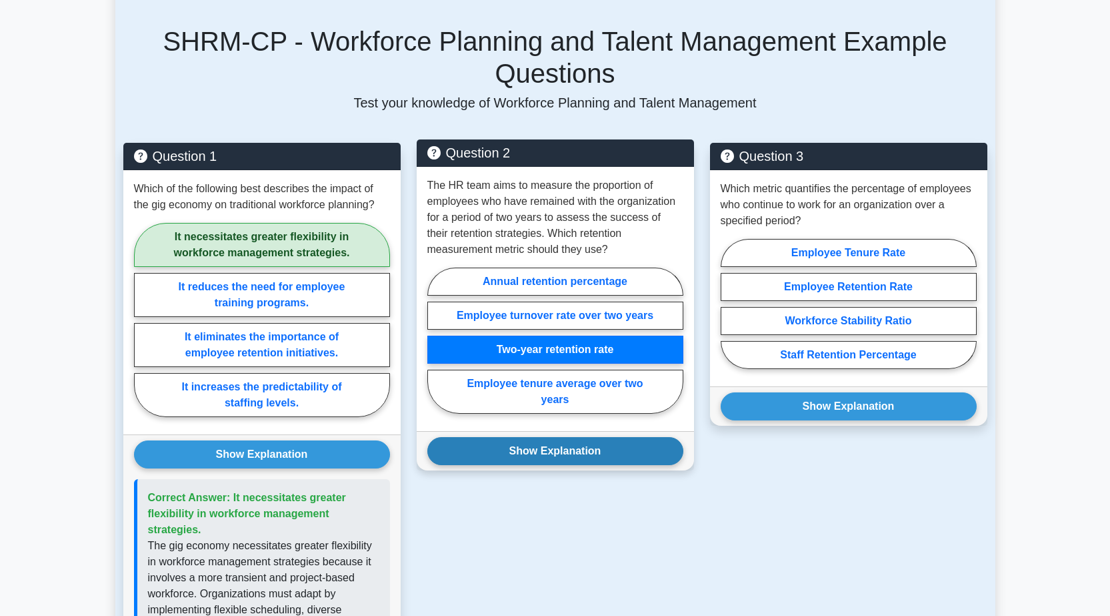
click at [665, 437] on button "Show Explanation" at bounding box center [555, 451] width 256 height 28
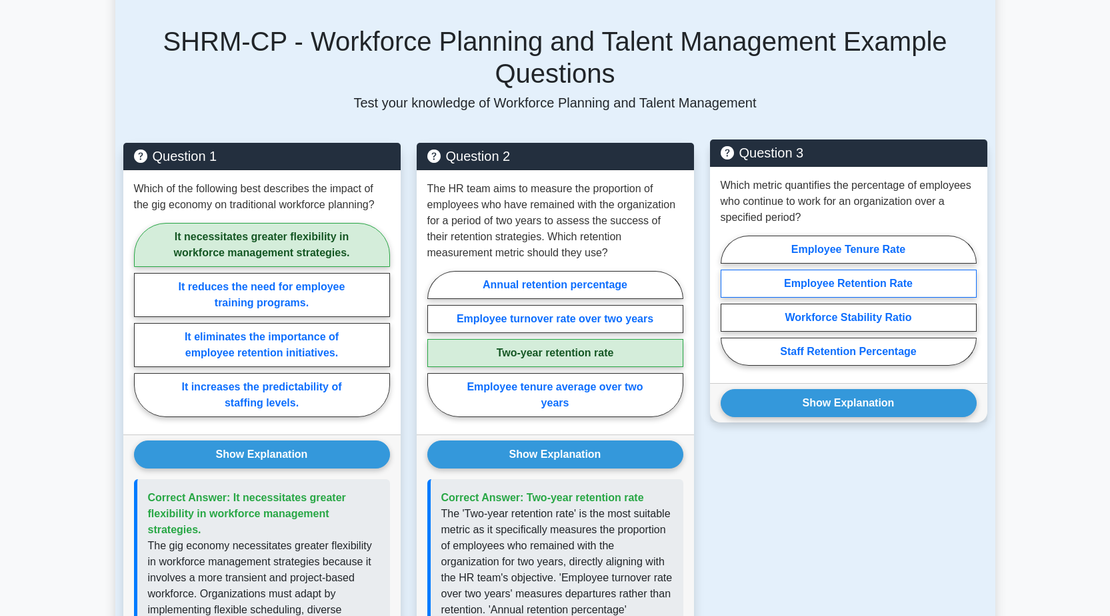
click at [809, 269] on label "Employee Retention Rate" at bounding box center [849, 283] width 256 height 28
click at [730, 300] on input "Employee Retention Rate" at bounding box center [725, 304] width 9 height 9
radio input "true"
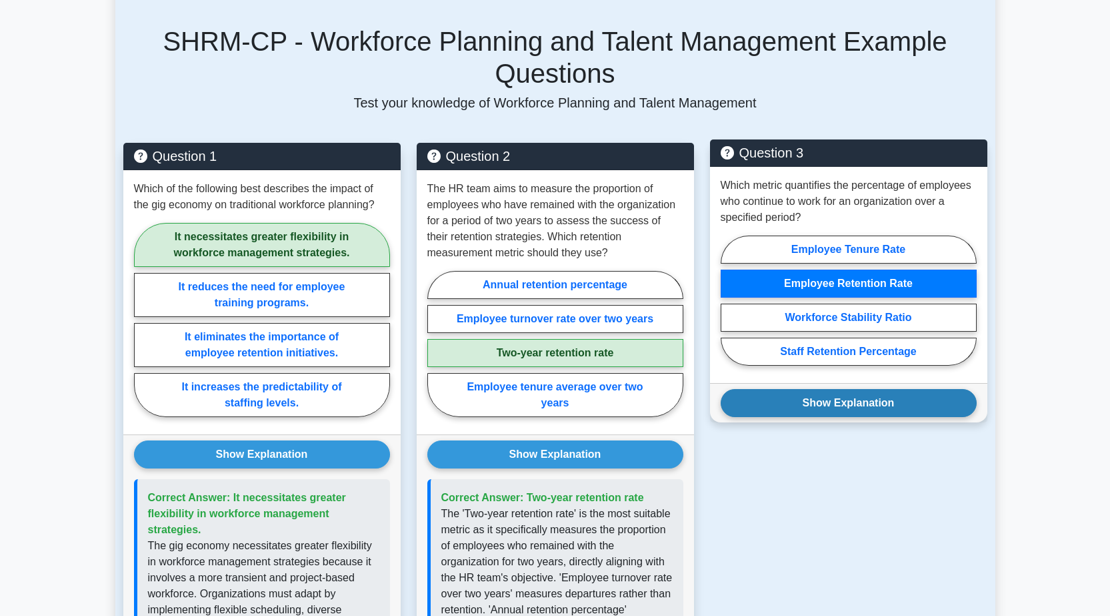
click at [810, 389] on button "Show Explanation" at bounding box center [849, 403] width 256 height 28
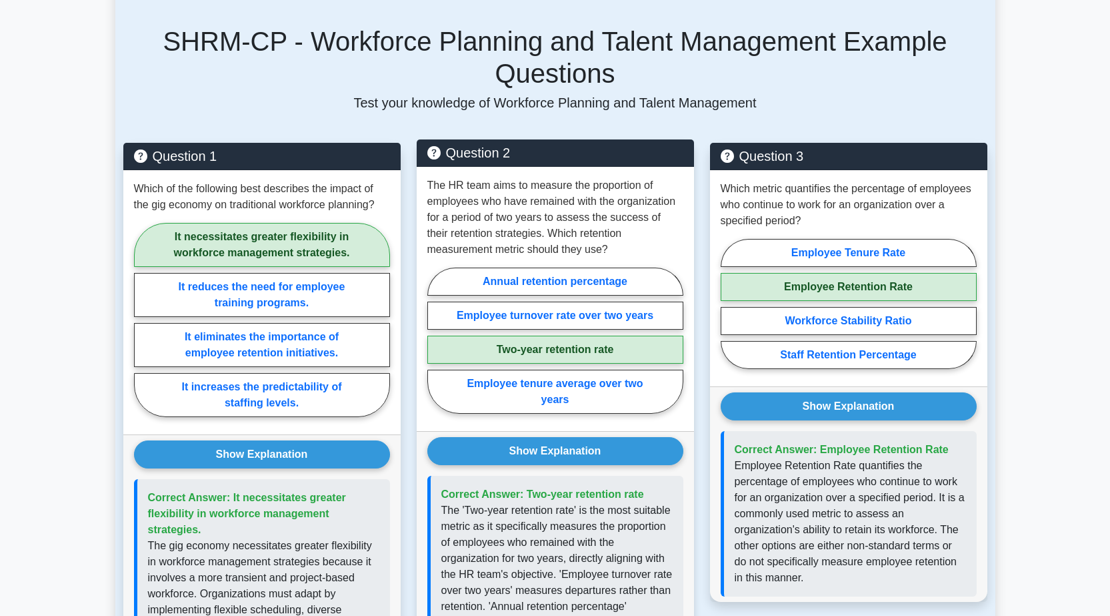
scroll to position [867, 0]
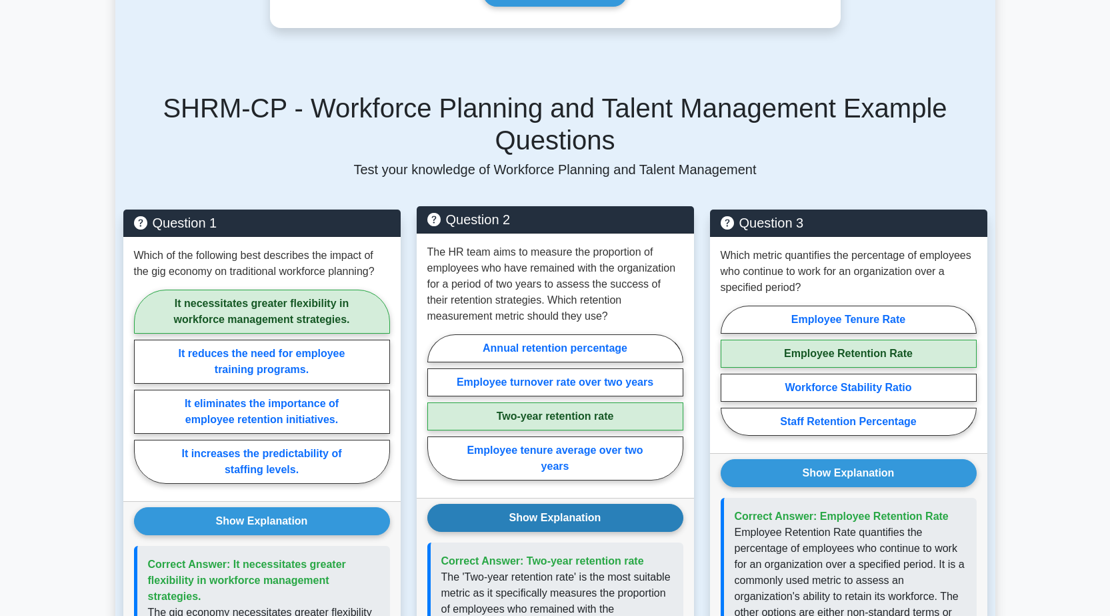
click at [556, 503] on button "Show Explanation" at bounding box center [555, 517] width 256 height 28
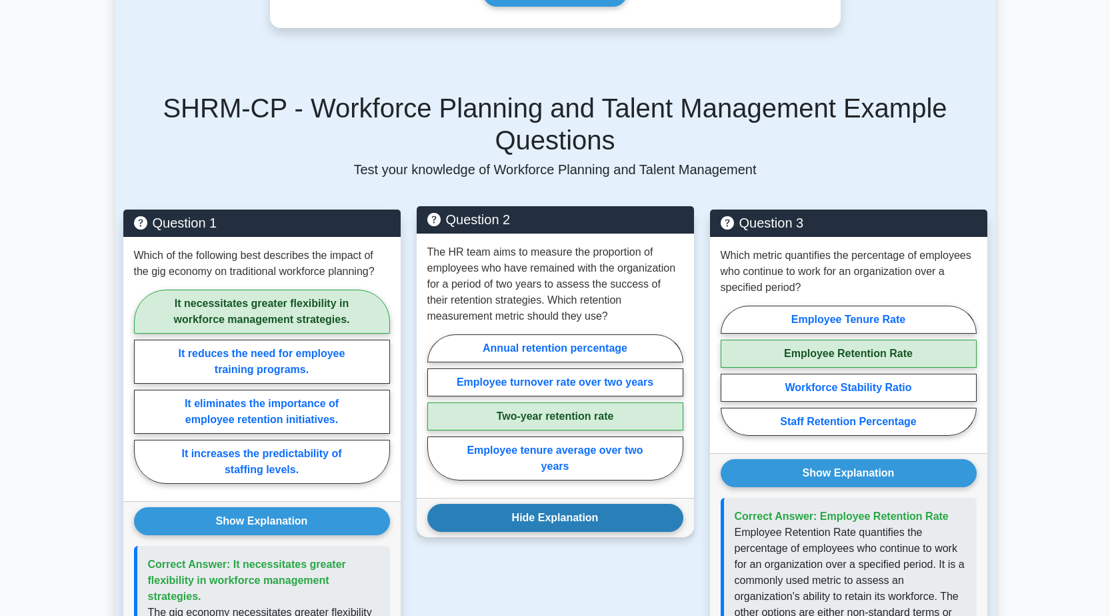
click at [556, 503] on button "Hide Explanation" at bounding box center [555, 517] width 256 height 28
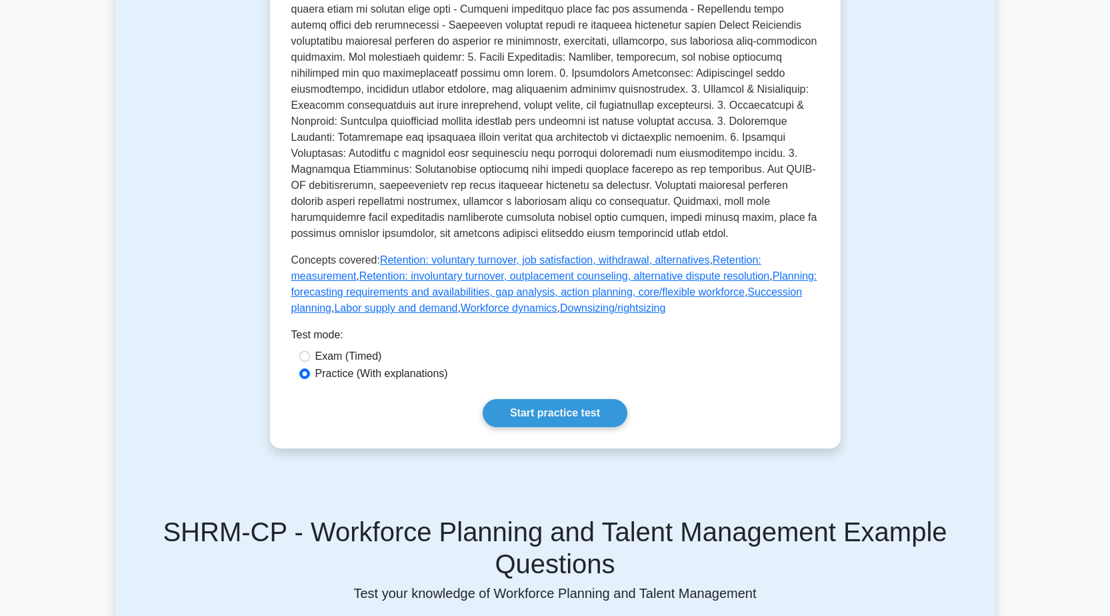
scroll to position [534, 0]
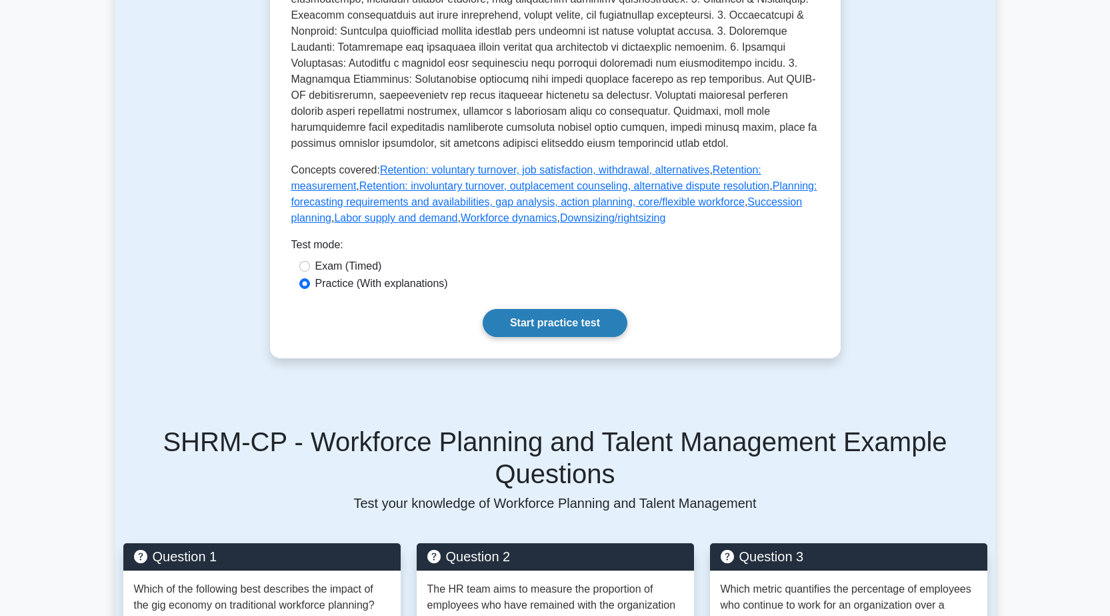
click at [537, 331] on link "Start practice test" at bounding box center [555, 323] width 145 height 28
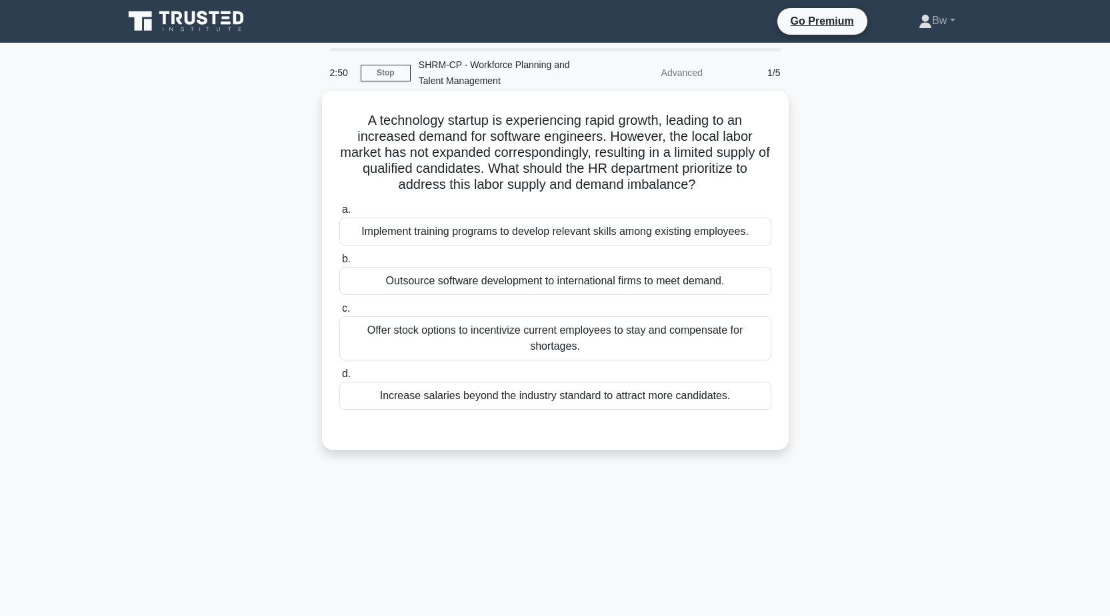
click at [469, 243] on div "Implement training programs to develop relevant skills among existing employees." at bounding box center [555, 231] width 432 height 28
click at [339, 214] on input "a. Implement training programs to develop relevant skills among existing employ…" at bounding box center [339, 209] width 0 height 9
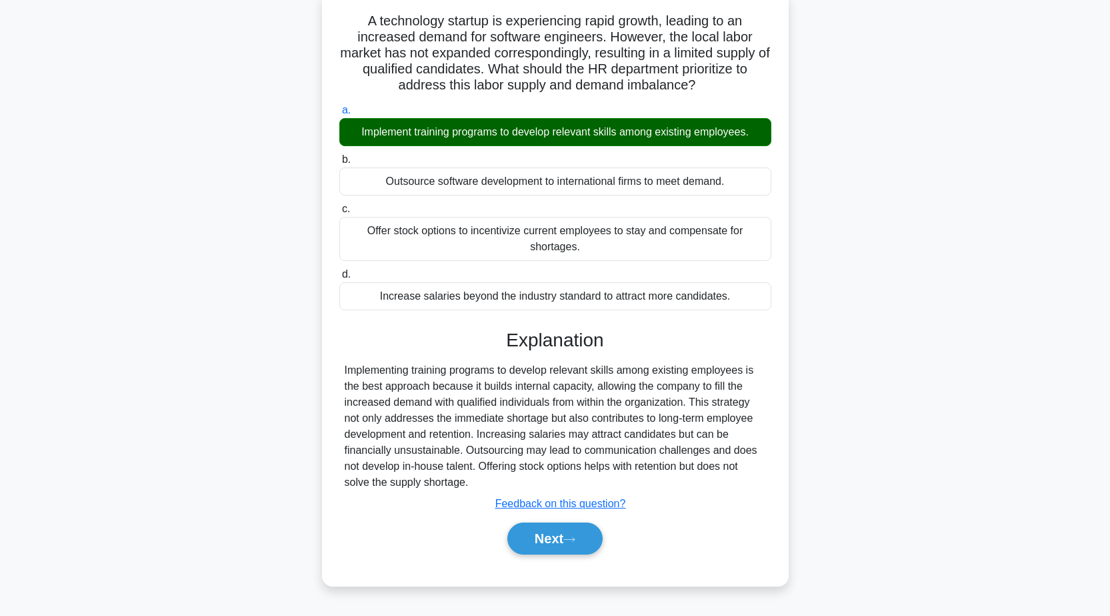
scroll to position [105, 0]
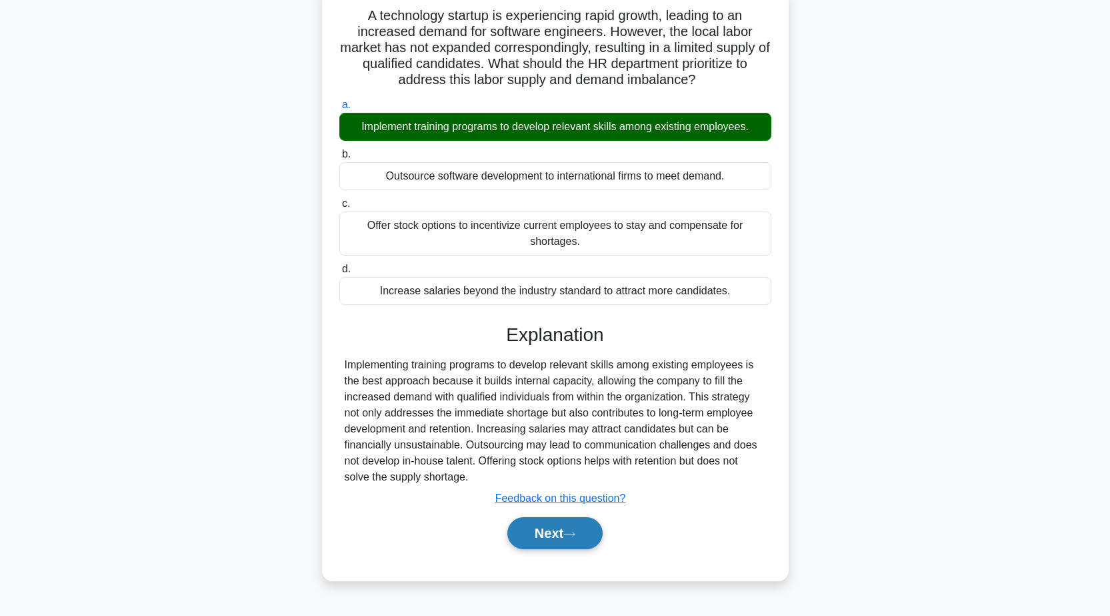
click at [584, 529] on button "Next" at bounding box center [554, 533] width 95 height 32
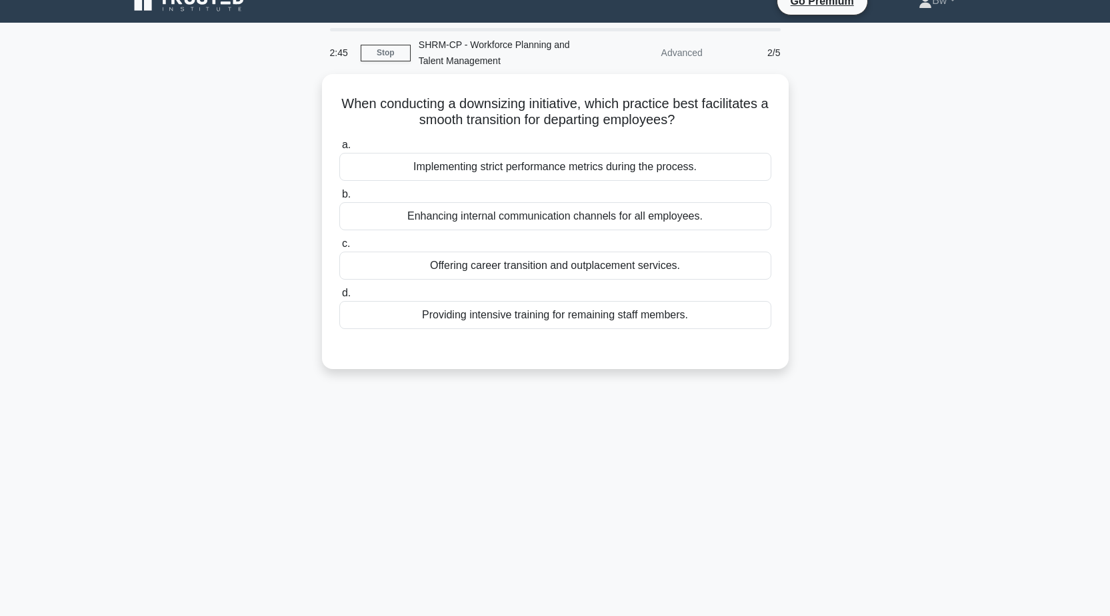
scroll to position [0, 0]
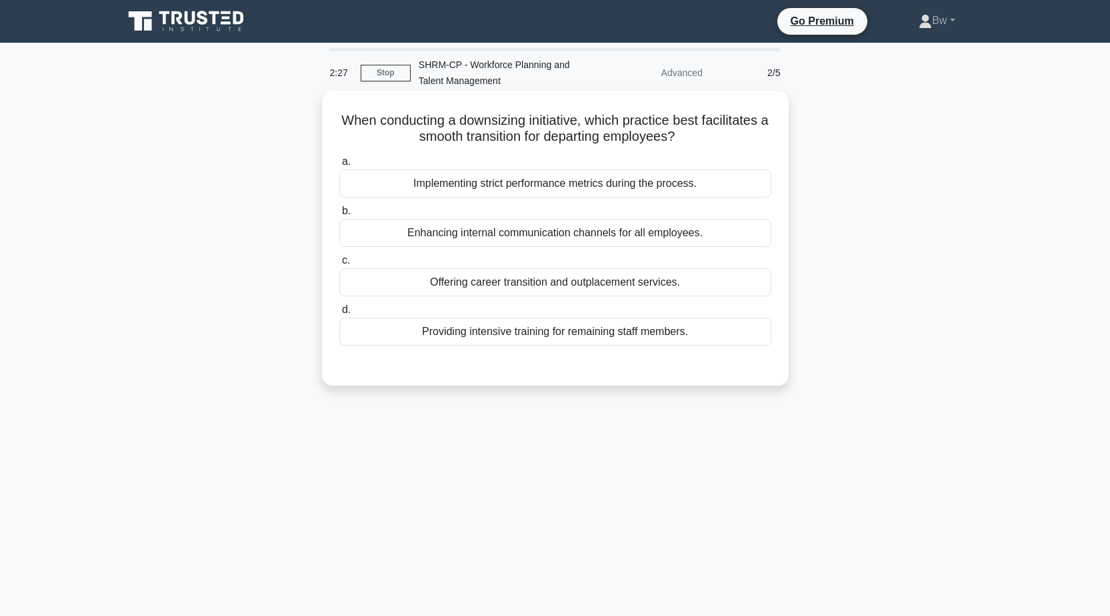
click at [542, 287] on div "Offering career transition and outplacement services." at bounding box center [555, 282] width 432 height 28
click at [339, 265] on input "c. Offering career transition and outplacement services." at bounding box center [339, 260] width 0 height 9
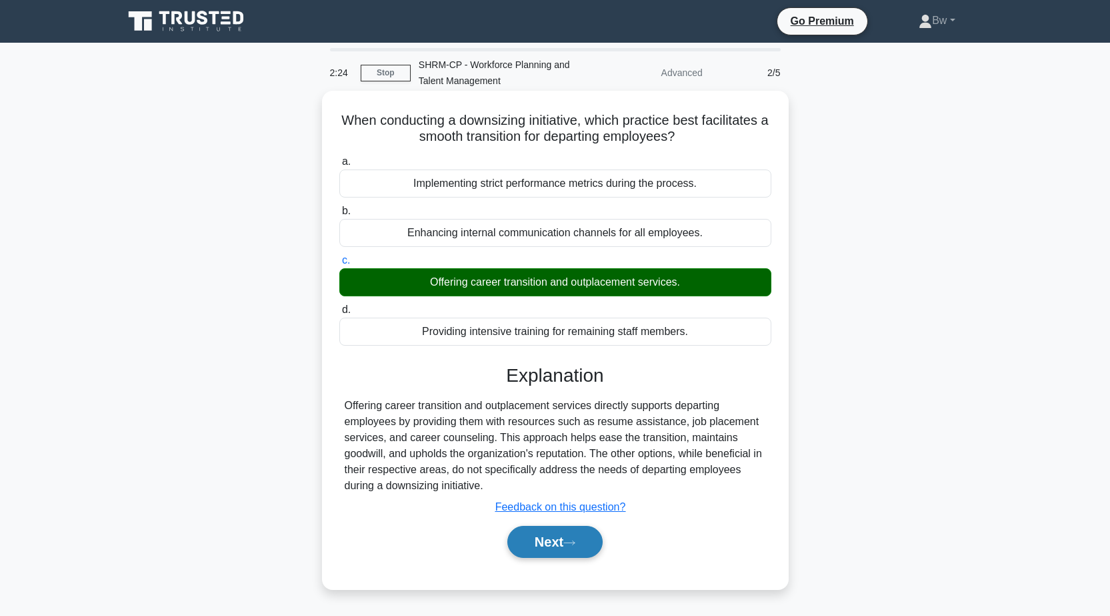
click at [569, 544] on icon at bounding box center [570, 542] width 12 height 7
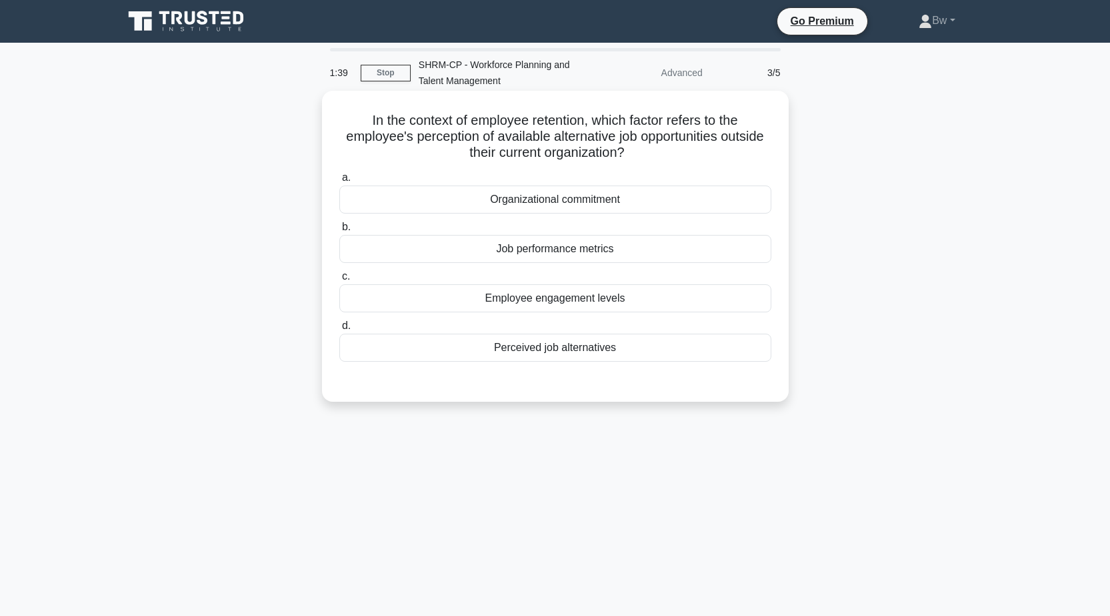
click at [562, 360] on div "Perceived job alternatives" at bounding box center [555, 347] width 432 height 28
click at [526, 347] on div "Perceived job alternatives" at bounding box center [555, 347] width 432 height 28
click at [339, 330] on input "d. Perceived job alternatives" at bounding box center [339, 325] width 0 height 9
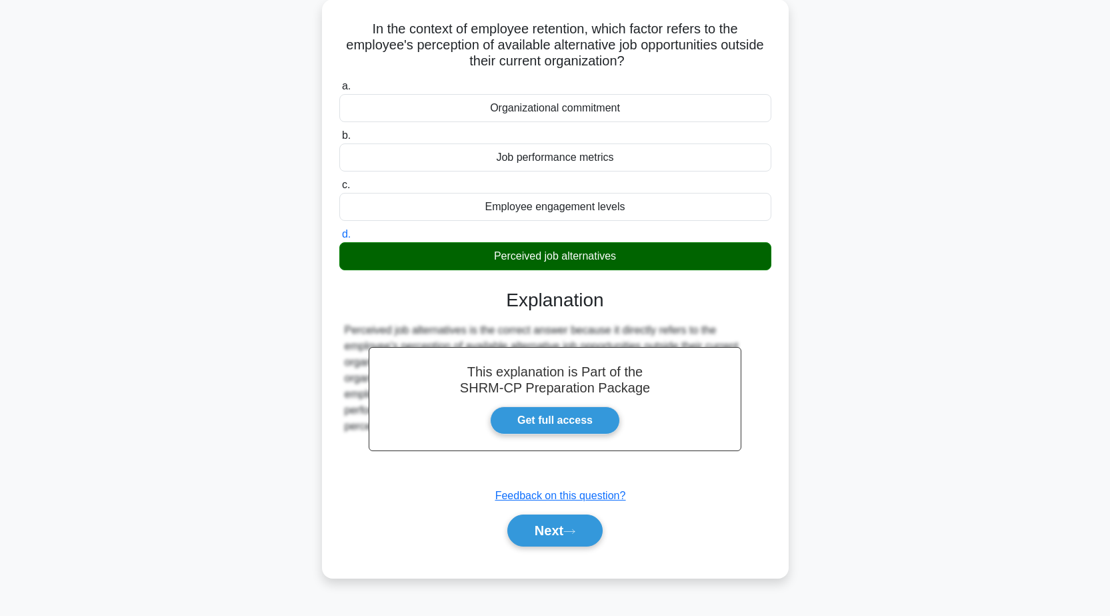
scroll to position [105, 0]
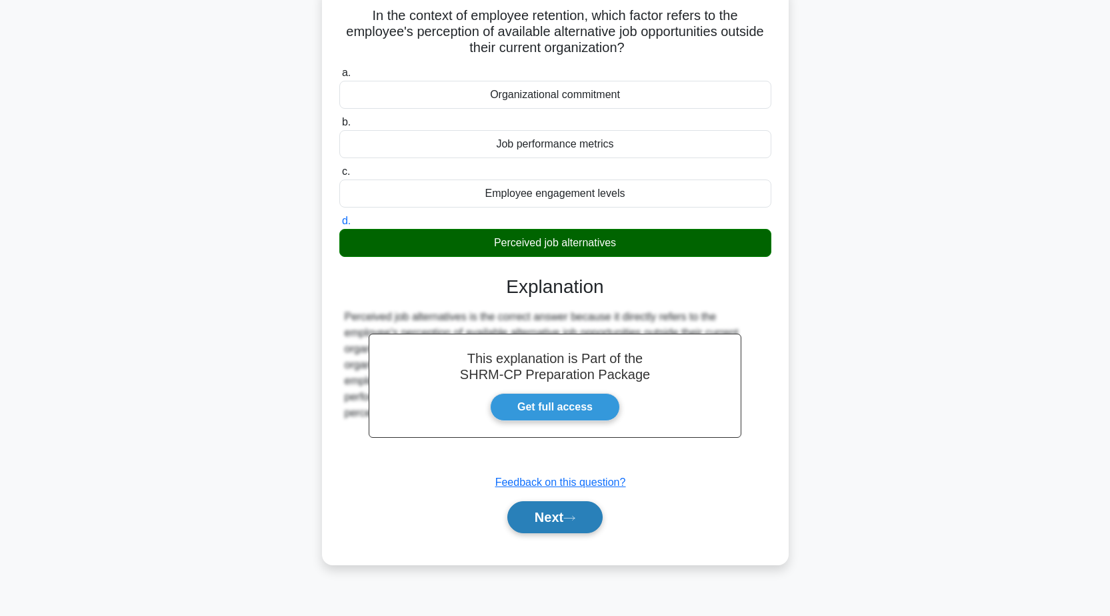
click at [562, 507] on button "Next" at bounding box center [554, 517] width 95 height 32
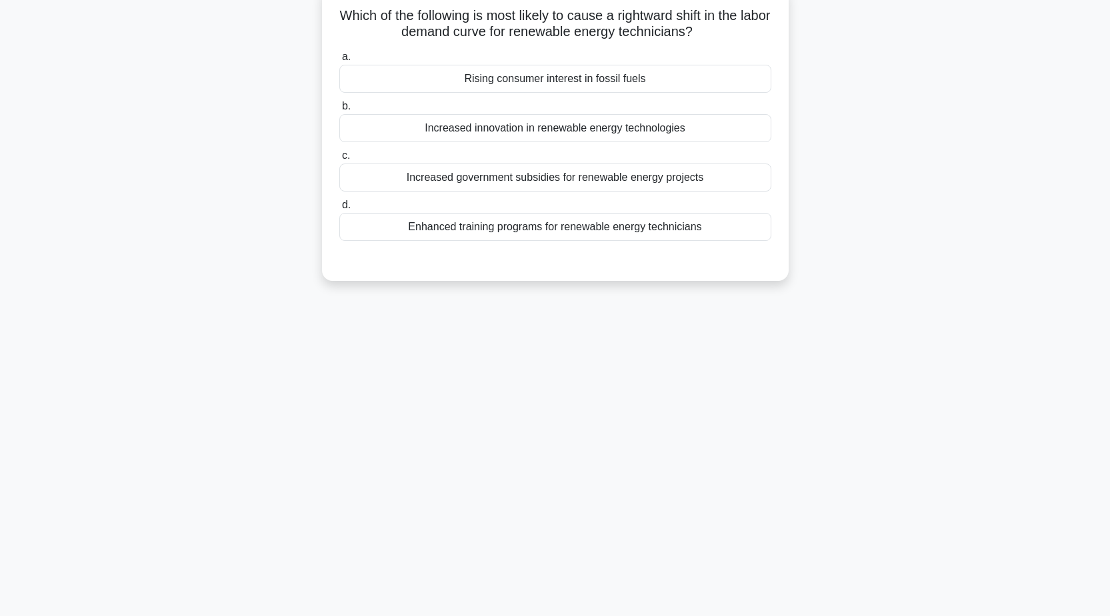
click at [583, 131] on div "Increased innovation in renewable energy technologies" at bounding box center [555, 128] width 432 height 28
click at [339, 111] on input "b. Increased innovation in renewable energy technologies" at bounding box center [339, 106] width 0 height 9
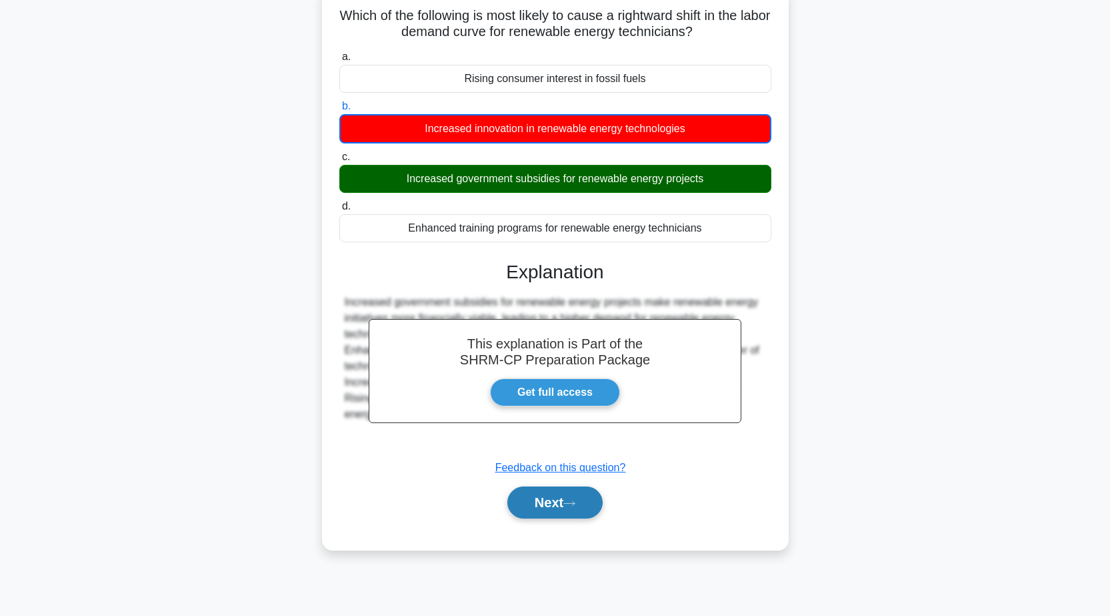
click at [540, 496] on button "Next" at bounding box center [554, 502] width 95 height 32
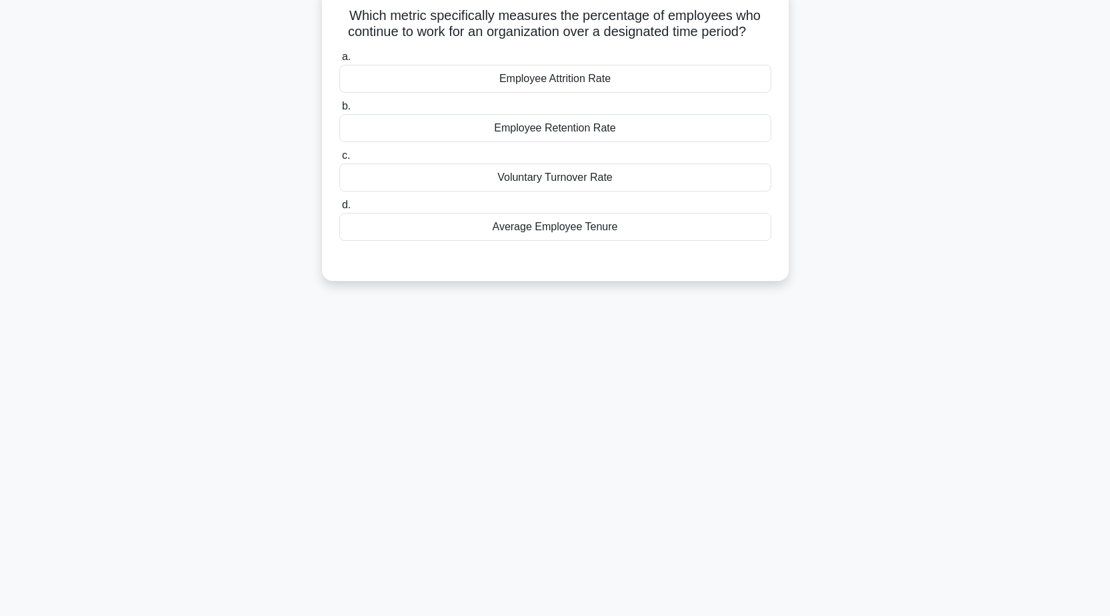
click at [589, 139] on div "Employee Retention Rate" at bounding box center [555, 128] width 432 height 28
click at [339, 111] on input "b. Employee Retention Rate" at bounding box center [339, 106] width 0 height 9
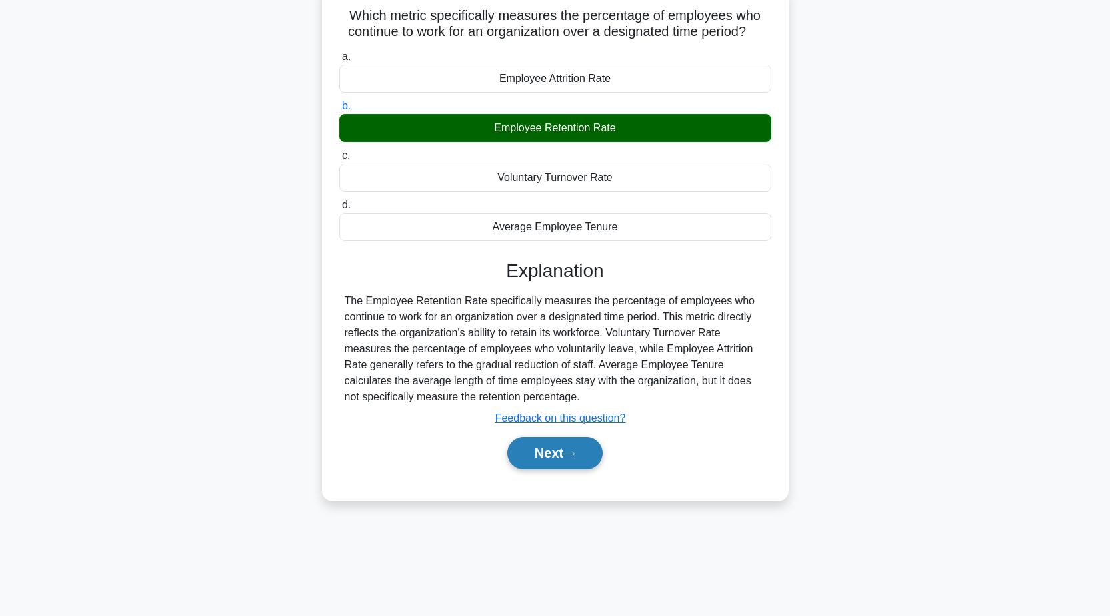
click at [556, 447] on button "Next" at bounding box center [554, 453] width 95 height 32
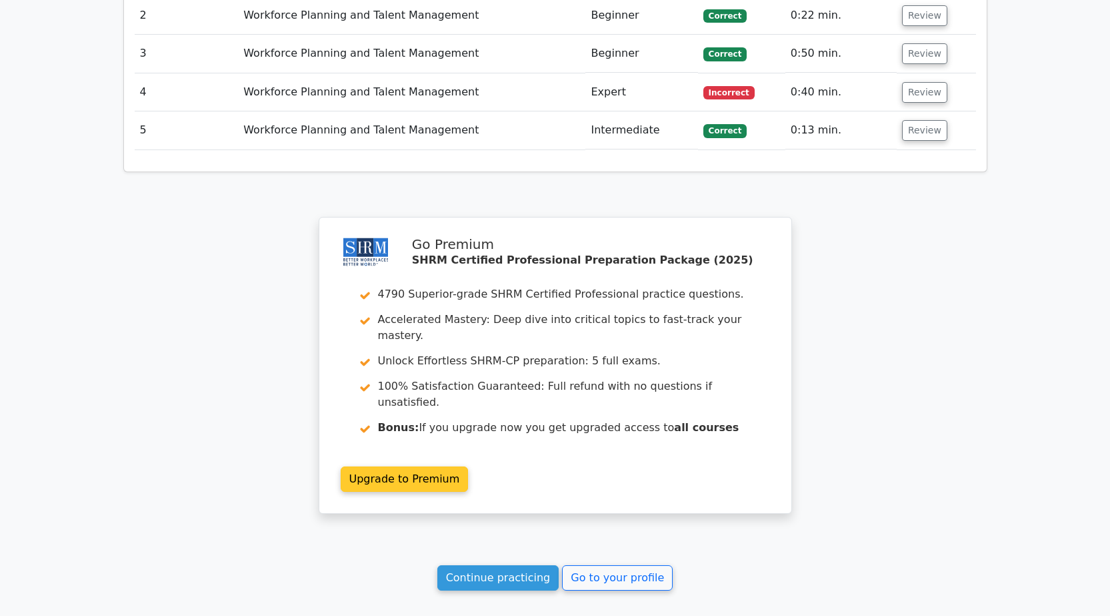
scroll to position [1713, 0]
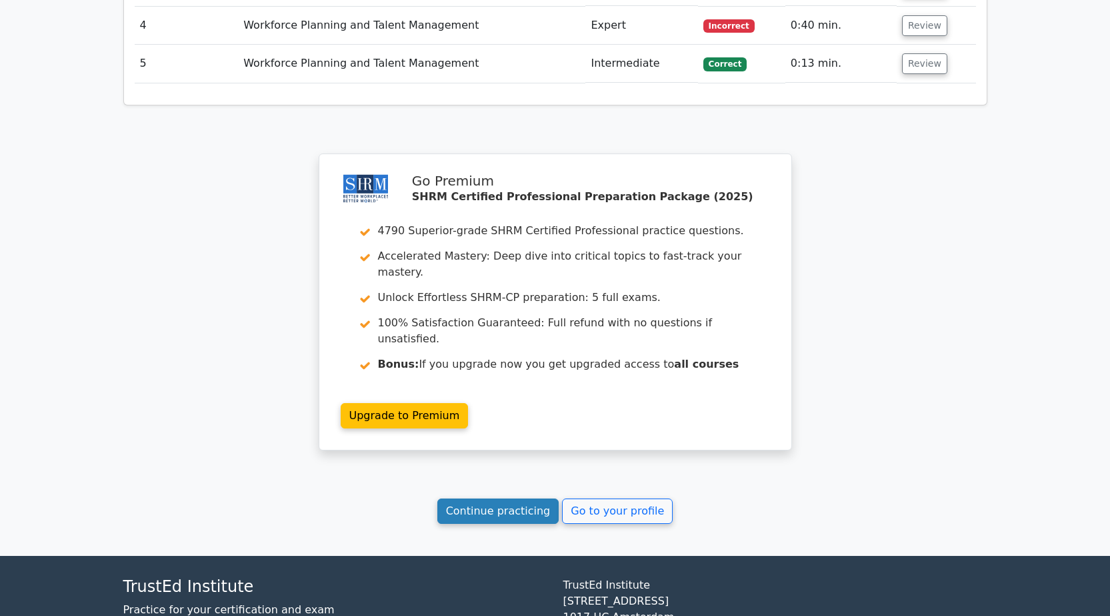
click at [530, 498] on link "Continue practicing" at bounding box center [498, 510] width 122 height 25
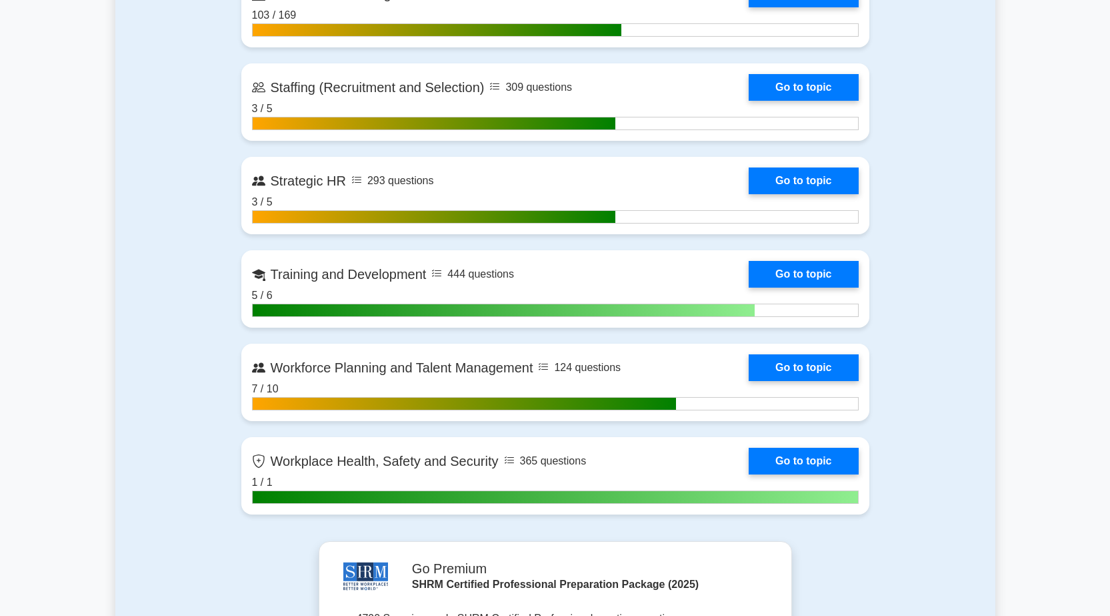
scroll to position [1867, 0]
